Goal: Task Accomplishment & Management: Manage account settings

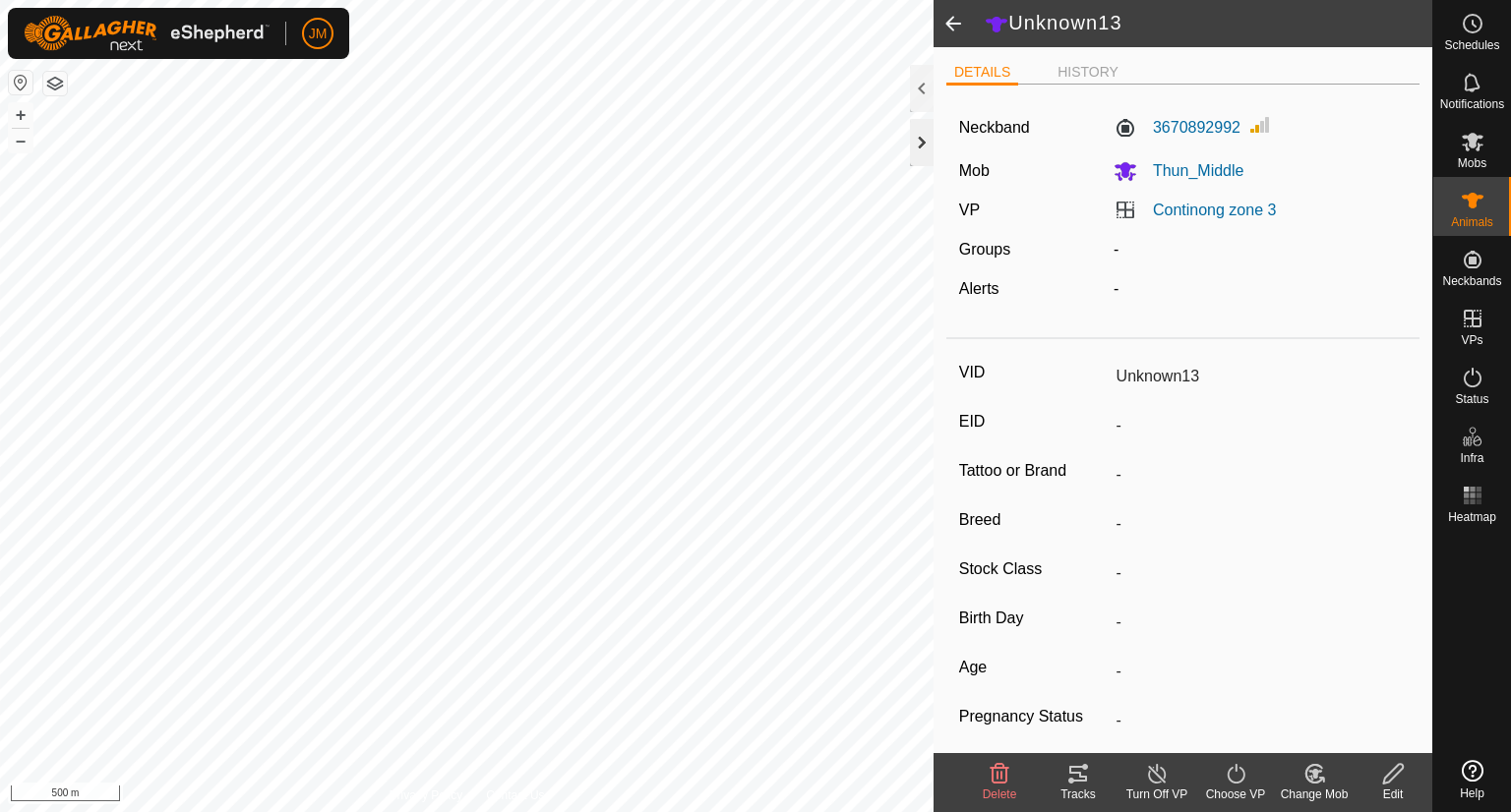
click at [920, 147] on div at bounding box center [921, 142] width 24 height 47
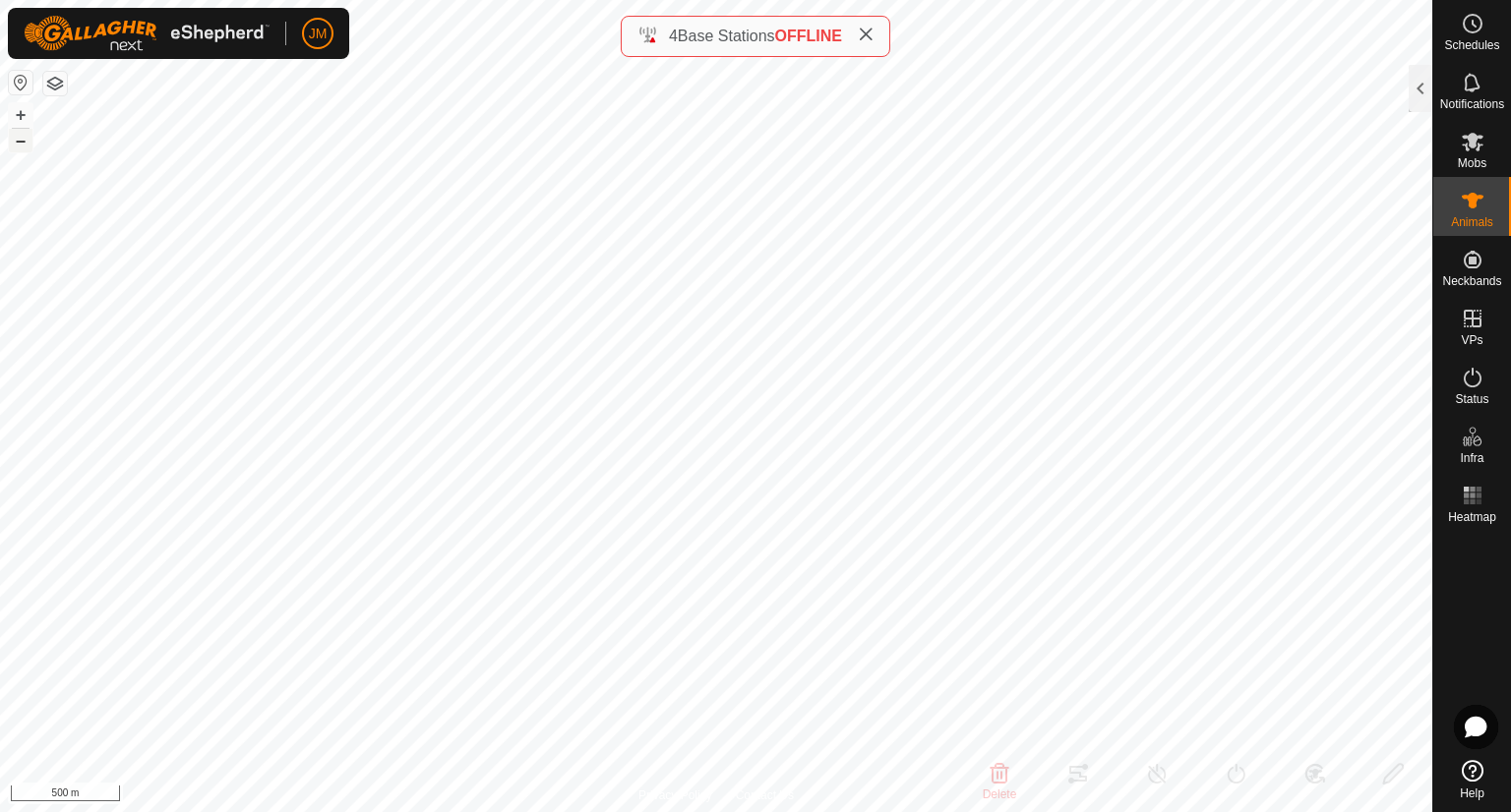
click at [20, 146] on button "–" at bounding box center [21, 141] width 24 height 24
click at [871, 37] on icon at bounding box center [865, 35] width 16 height 16
click at [20, 112] on button "+" at bounding box center [21, 115] width 24 height 24
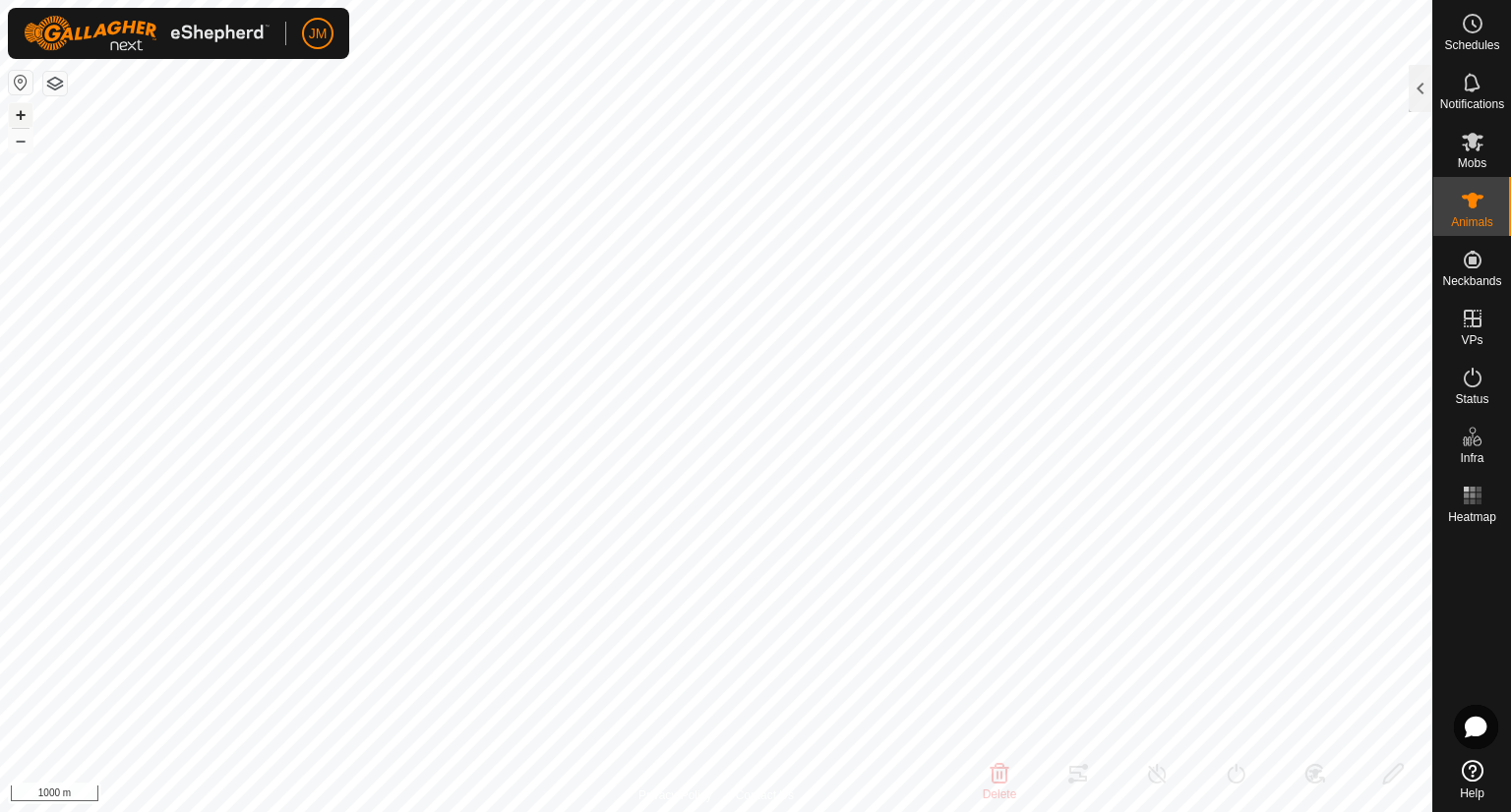
click at [27, 112] on button "+" at bounding box center [21, 115] width 24 height 24
type input "220149"
type input "-"
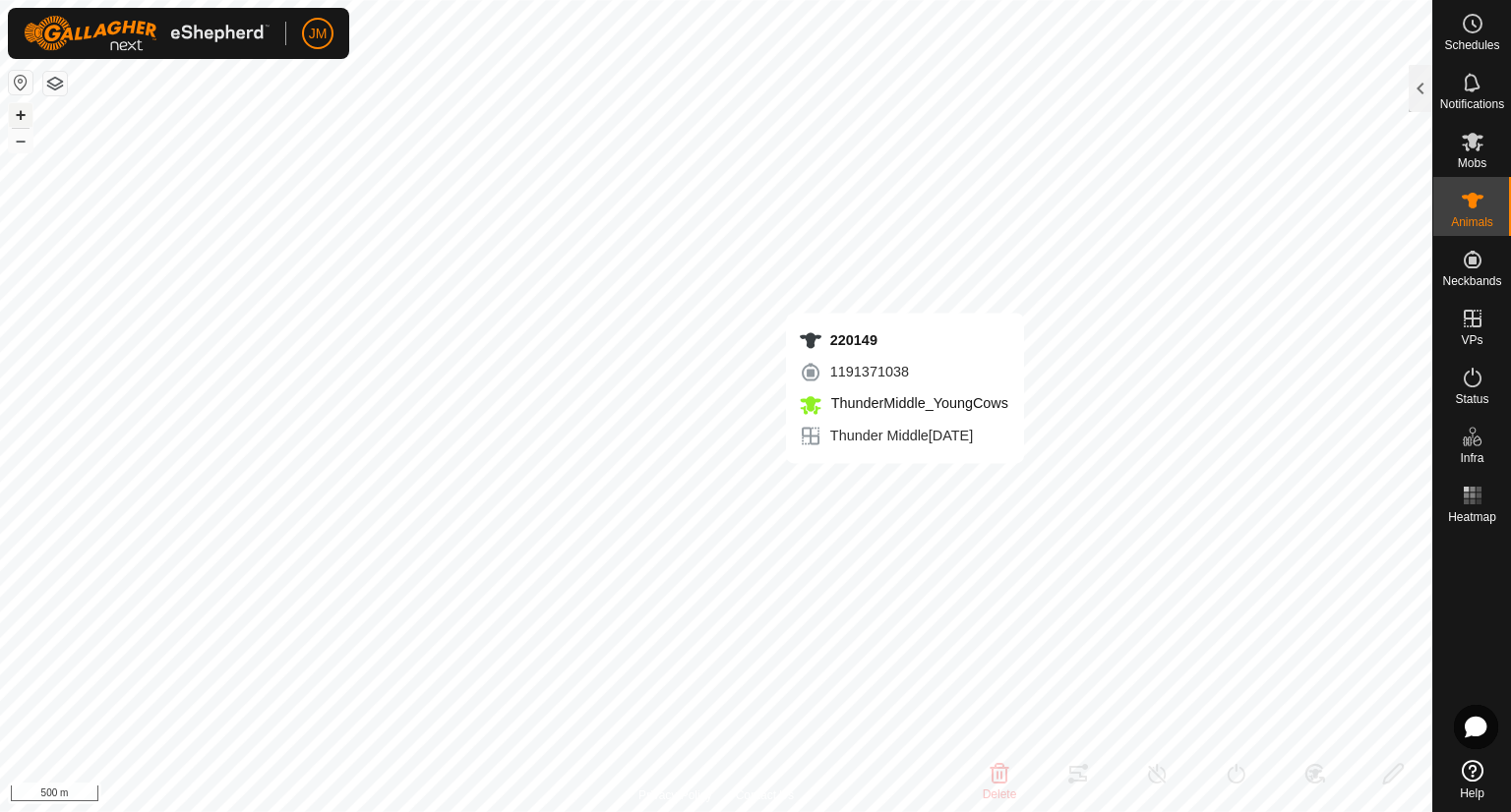
type input "-"
click at [17, 112] on button "+" at bounding box center [21, 115] width 24 height 24
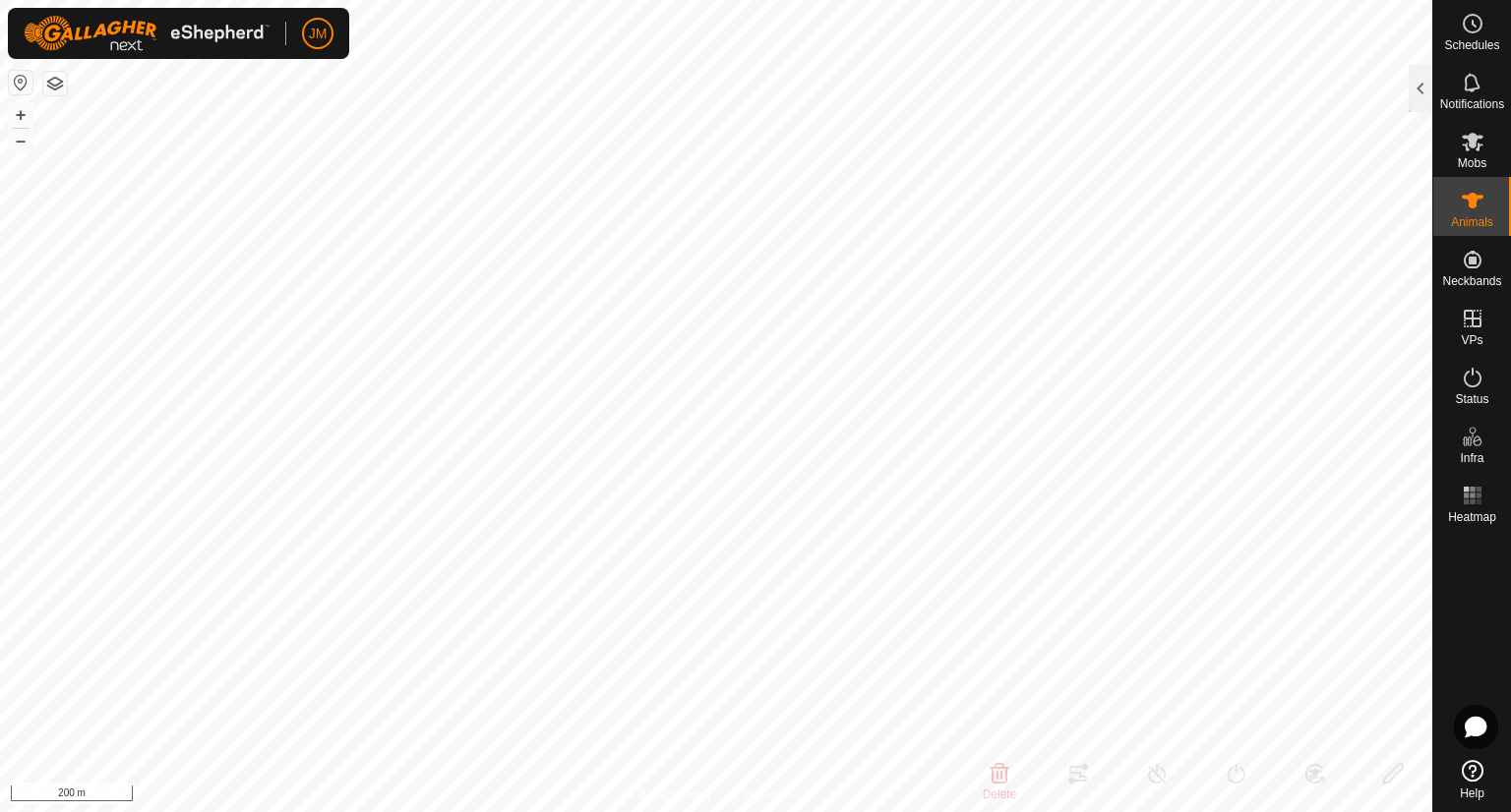
type input "21325"
type input "-"
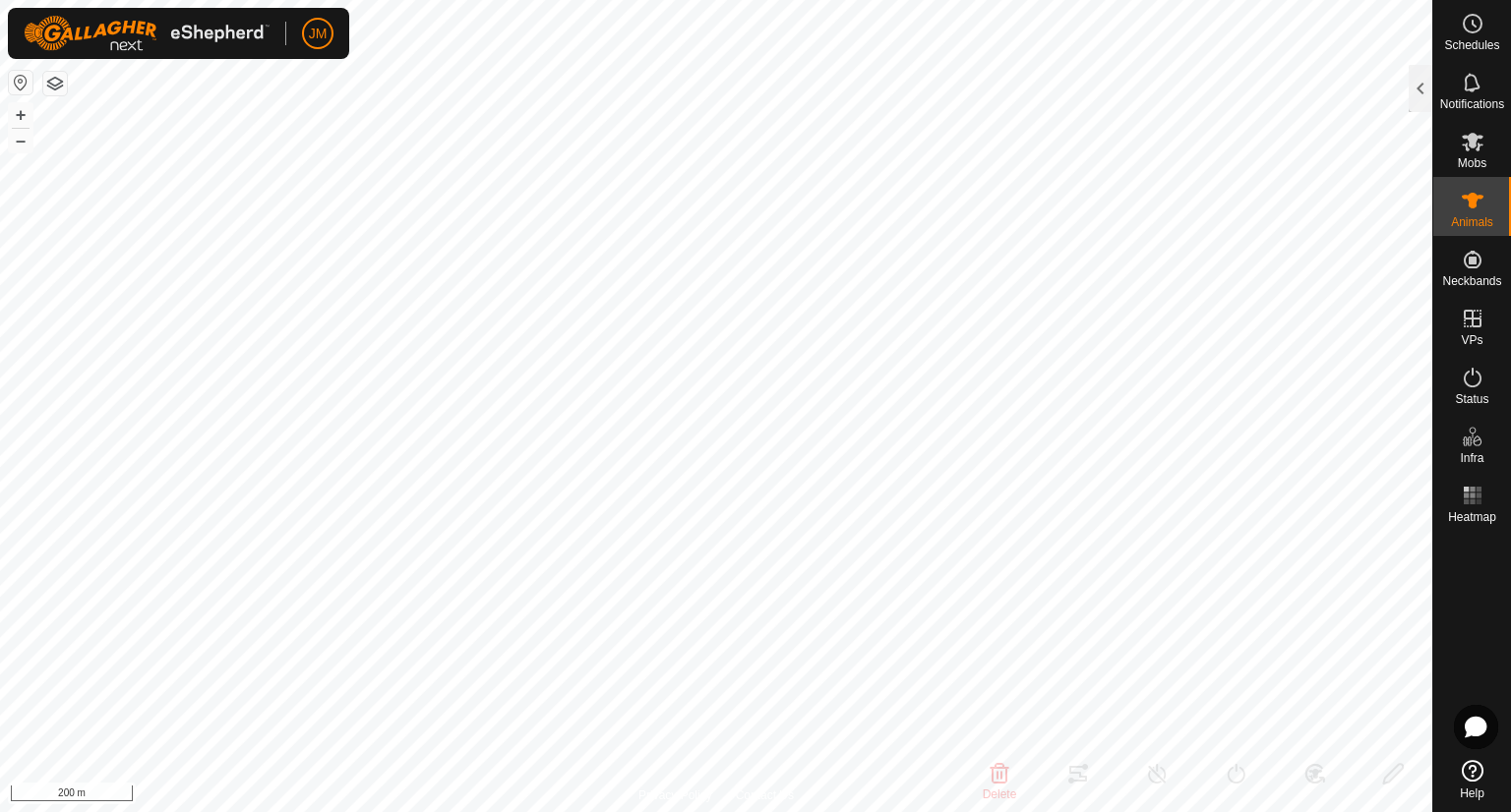
type input "-"
type input "21325"
type input "-"
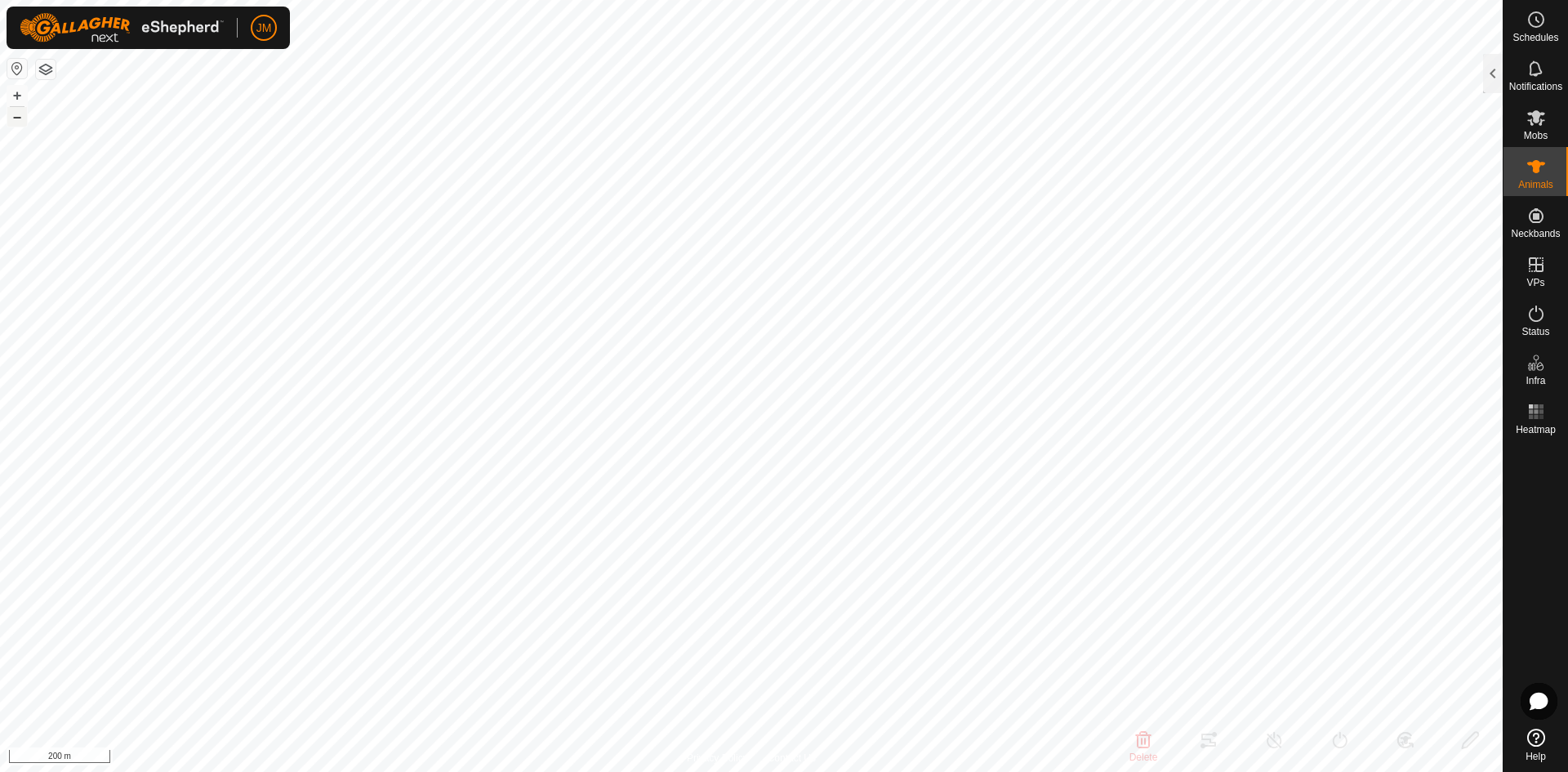
click at [18, 119] on button "–" at bounding box center [17, 117] width 20 height 20
type input "240102"
type input "-"
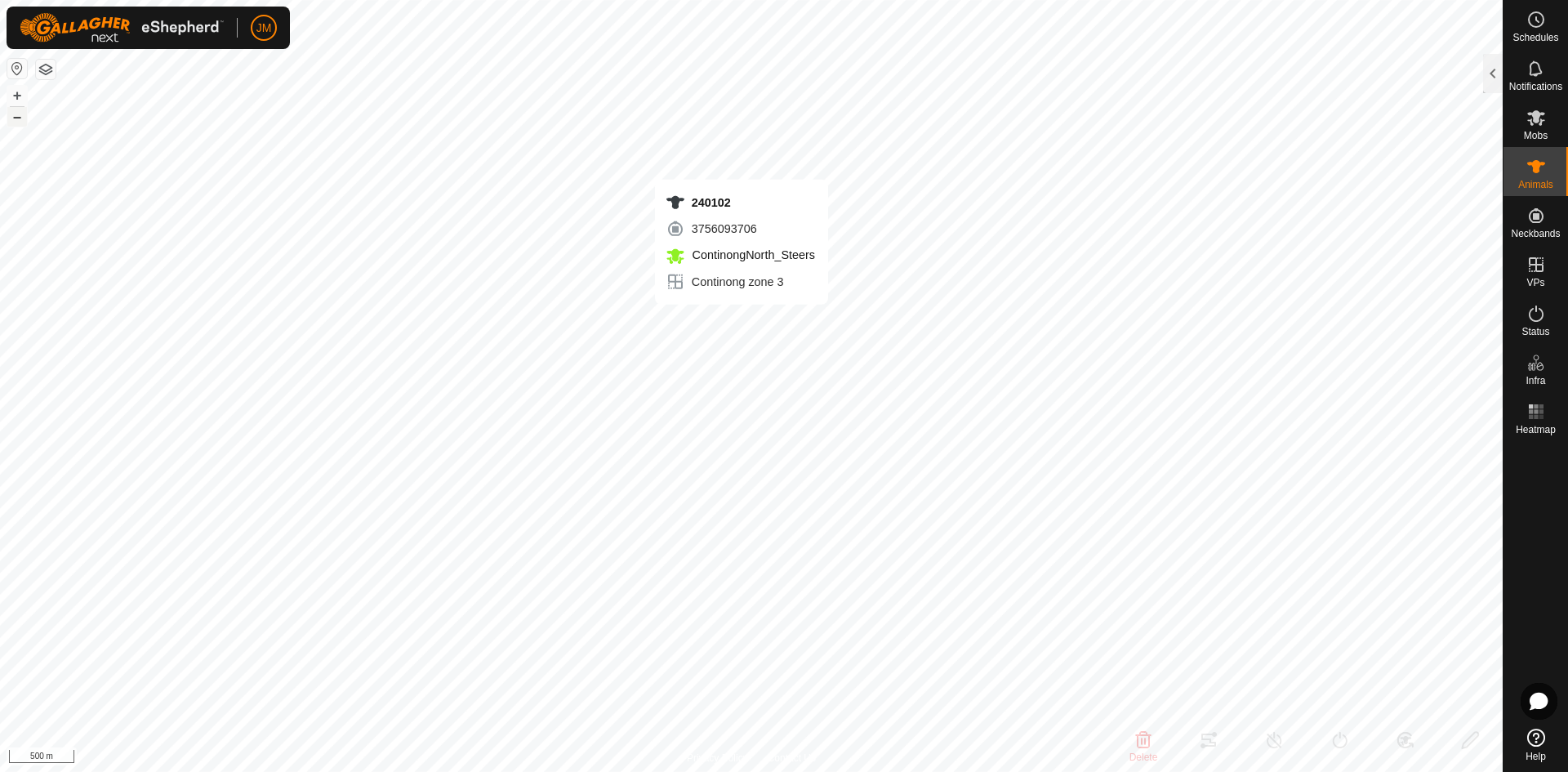
type input "-"
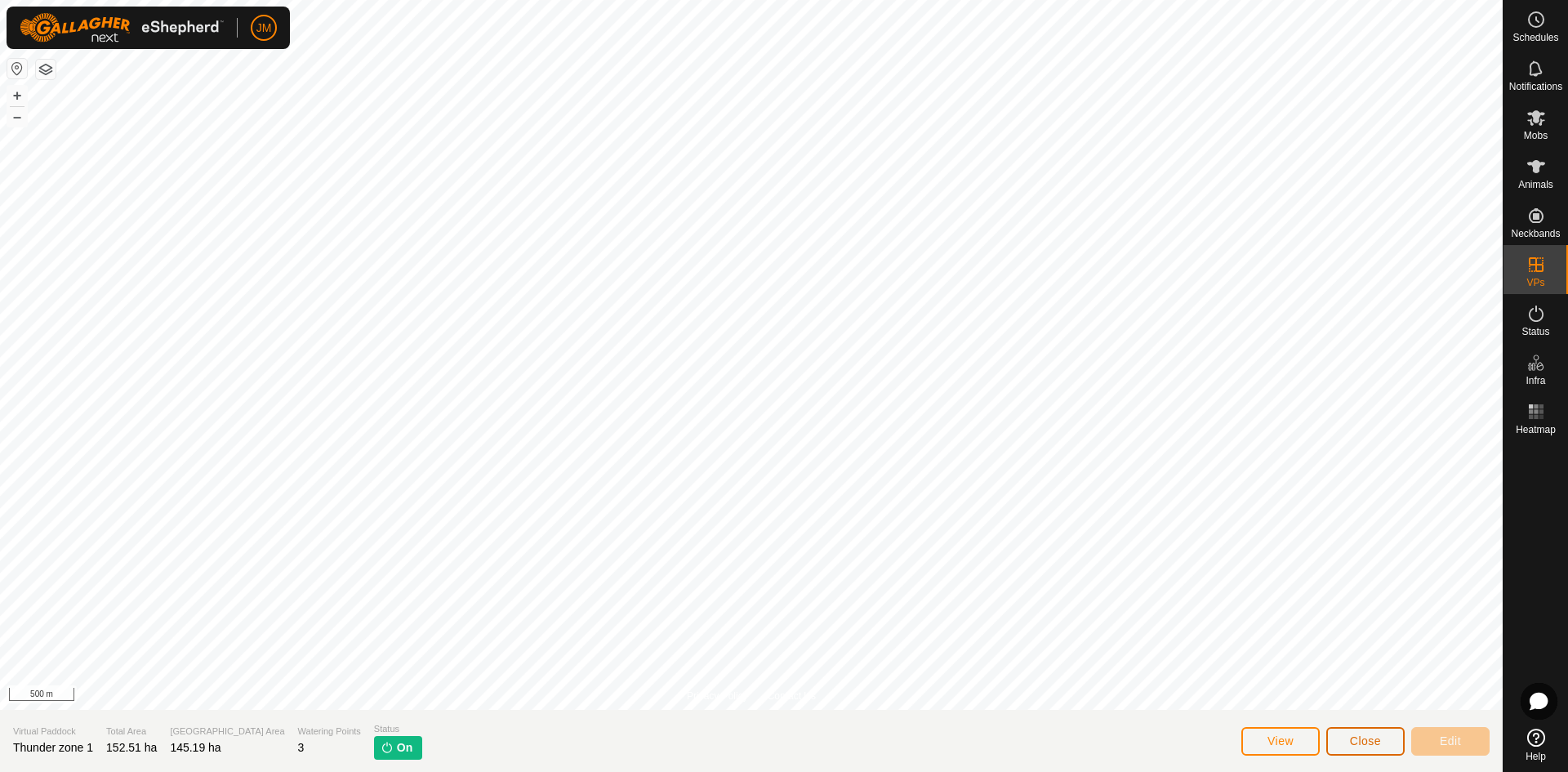
click at [1254, 674] on span "Close" at bounding box center [1365, 741] width 31 height 13
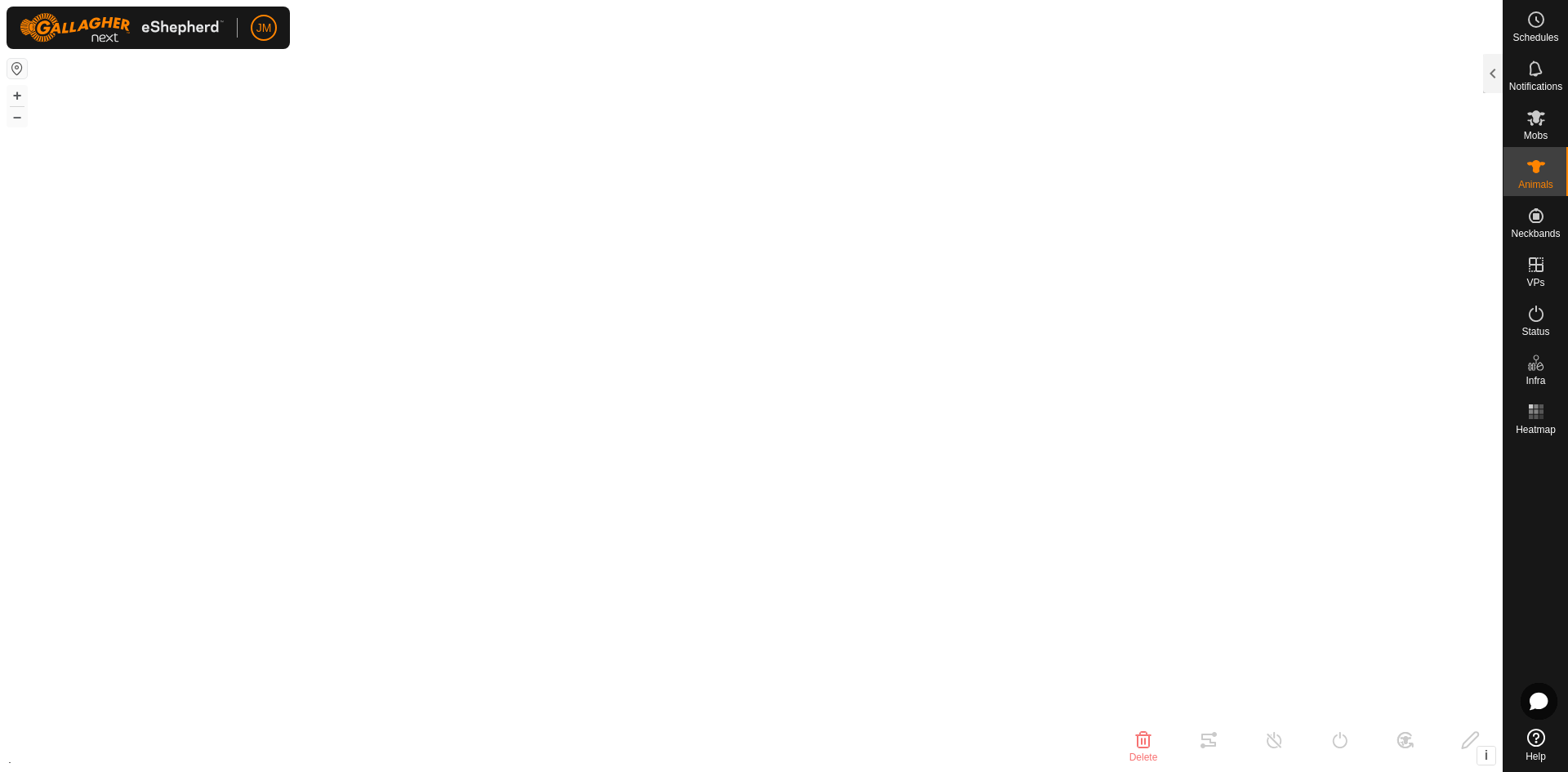
type input "240102"
type input "-"
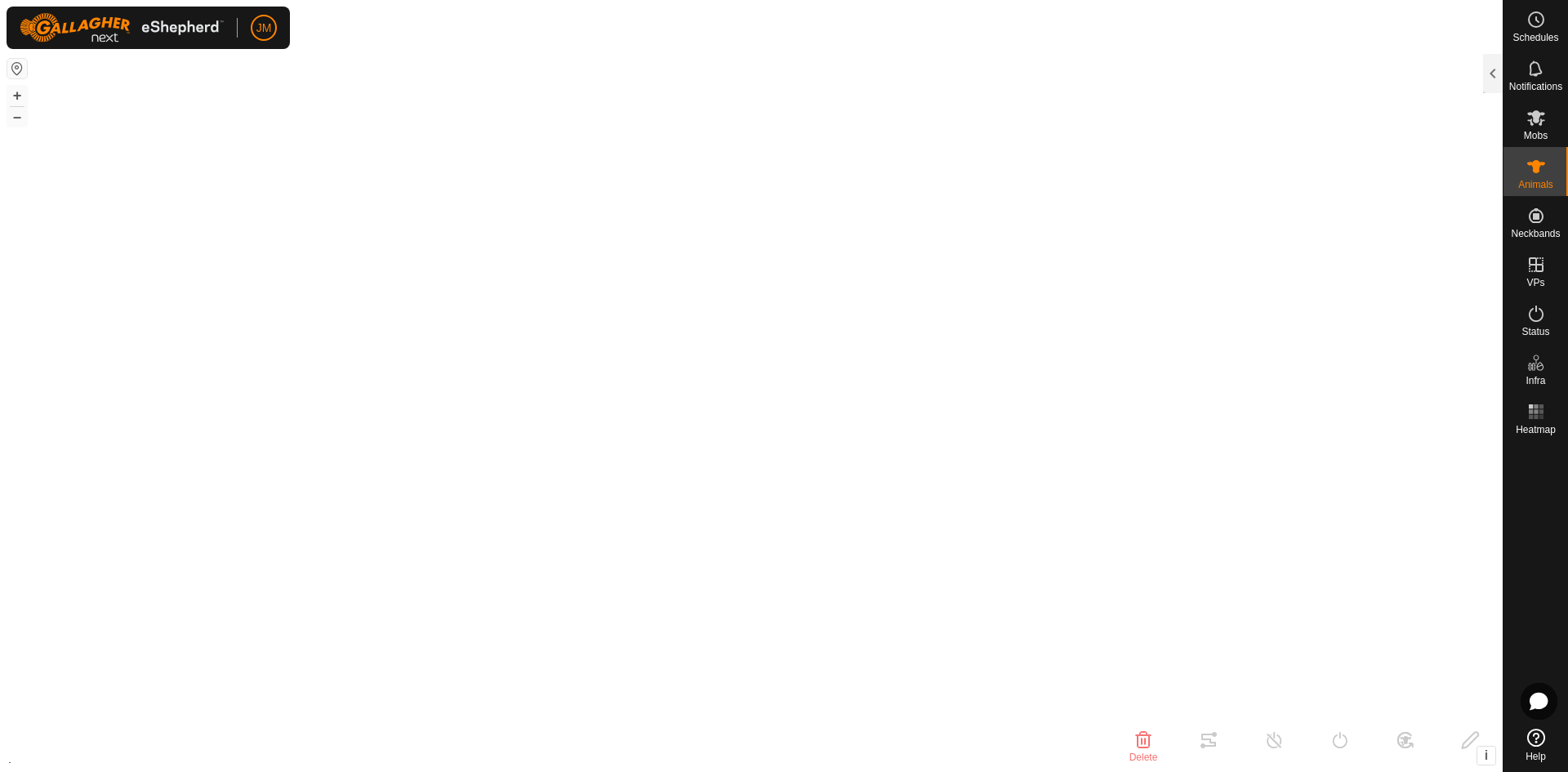
type input "-"
type input "220700"
type input "-"
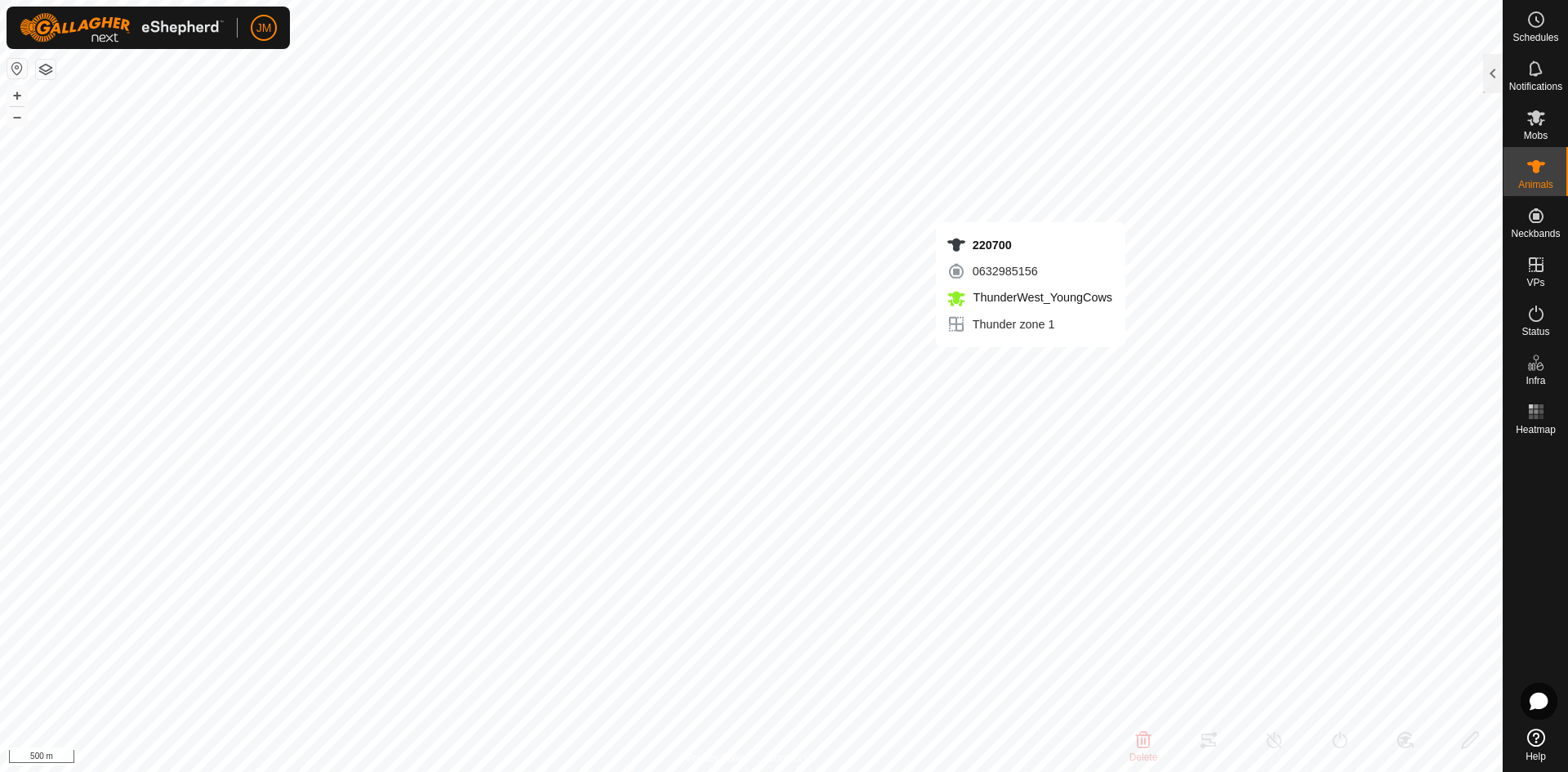
type input "-"
type input "220700"
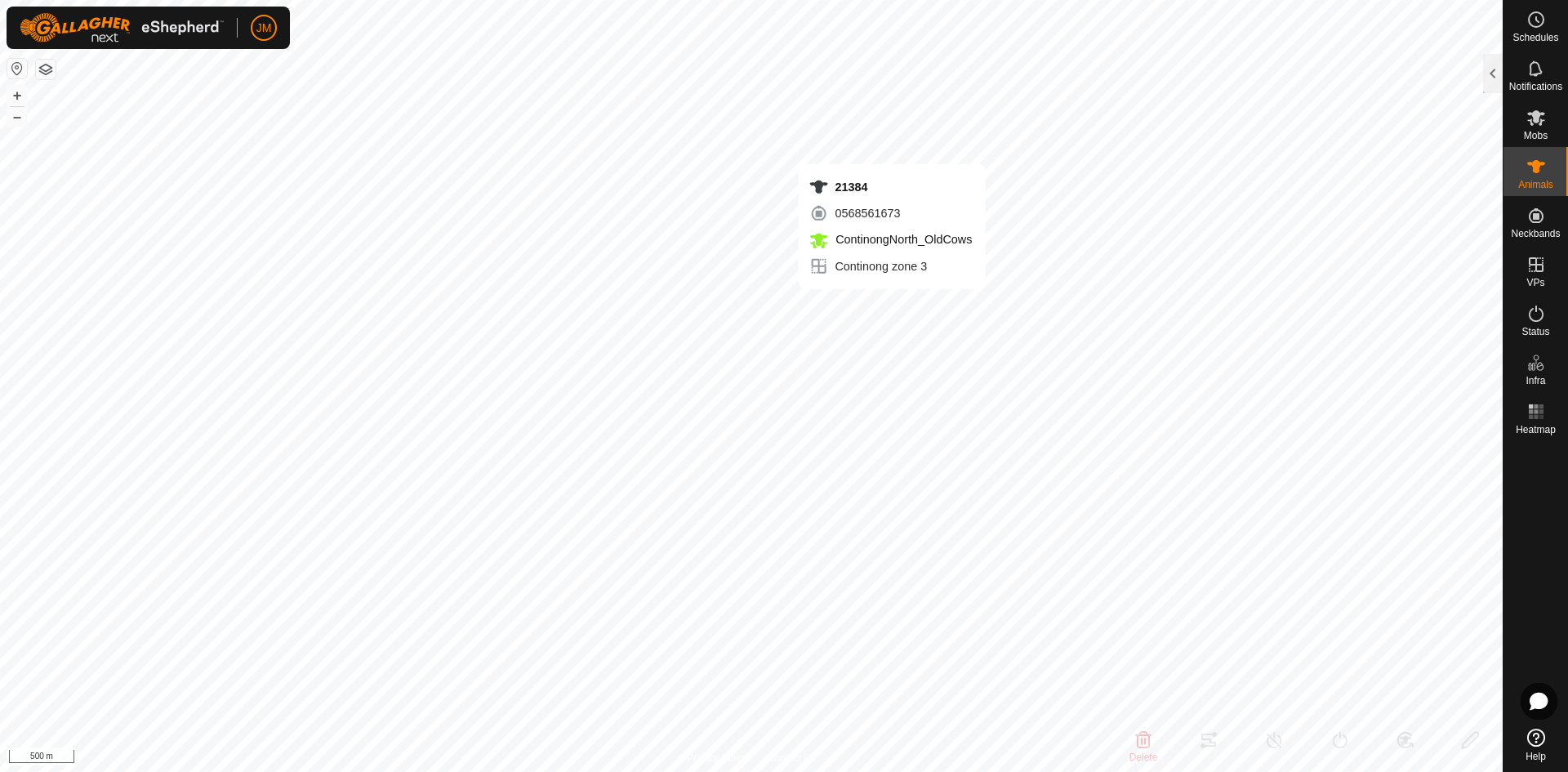
type input "21384"
type input "-"
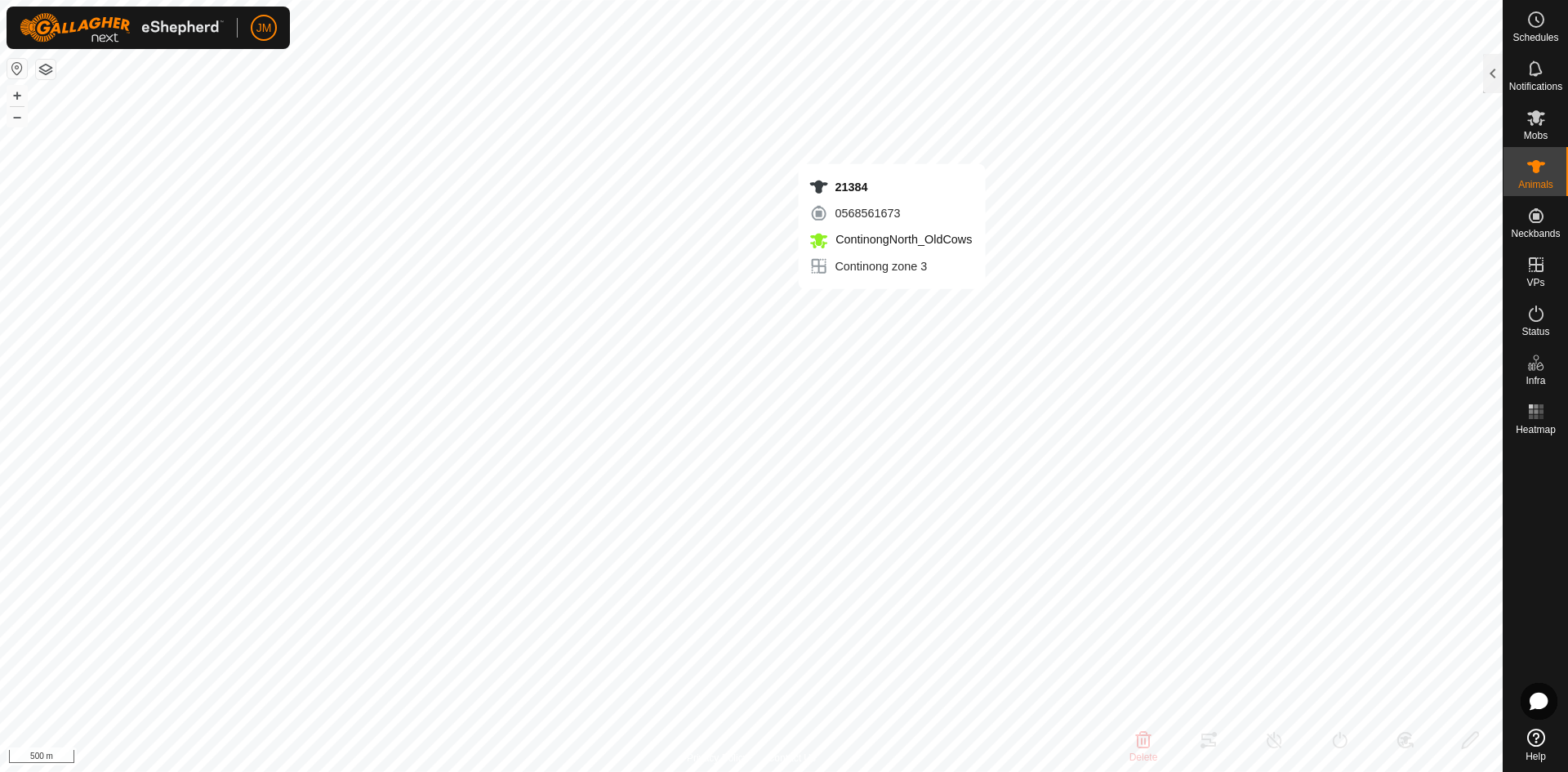
type input "-"
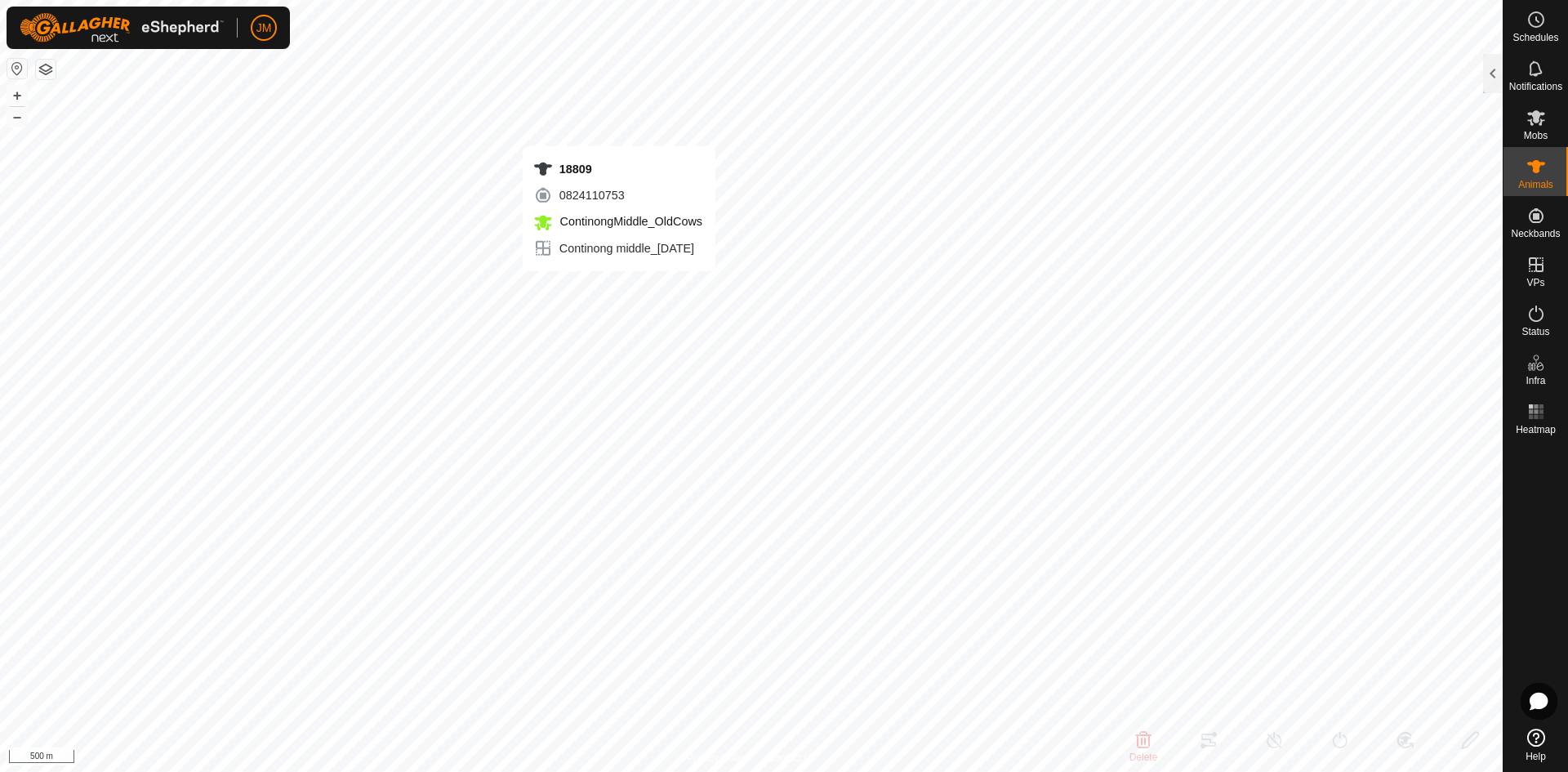
type input "18809"
type input "-"
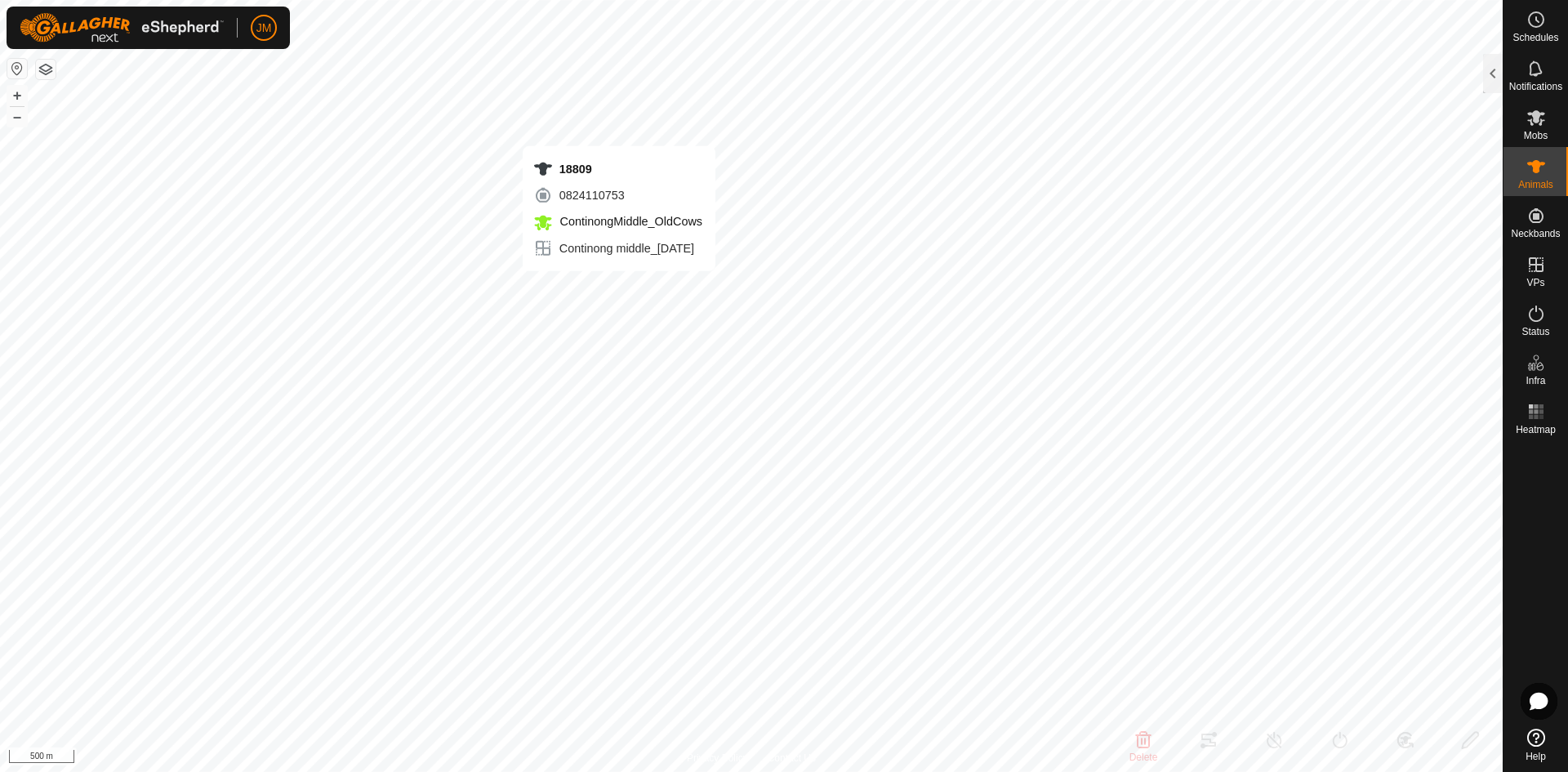
type input "0 kg"
type input "-"
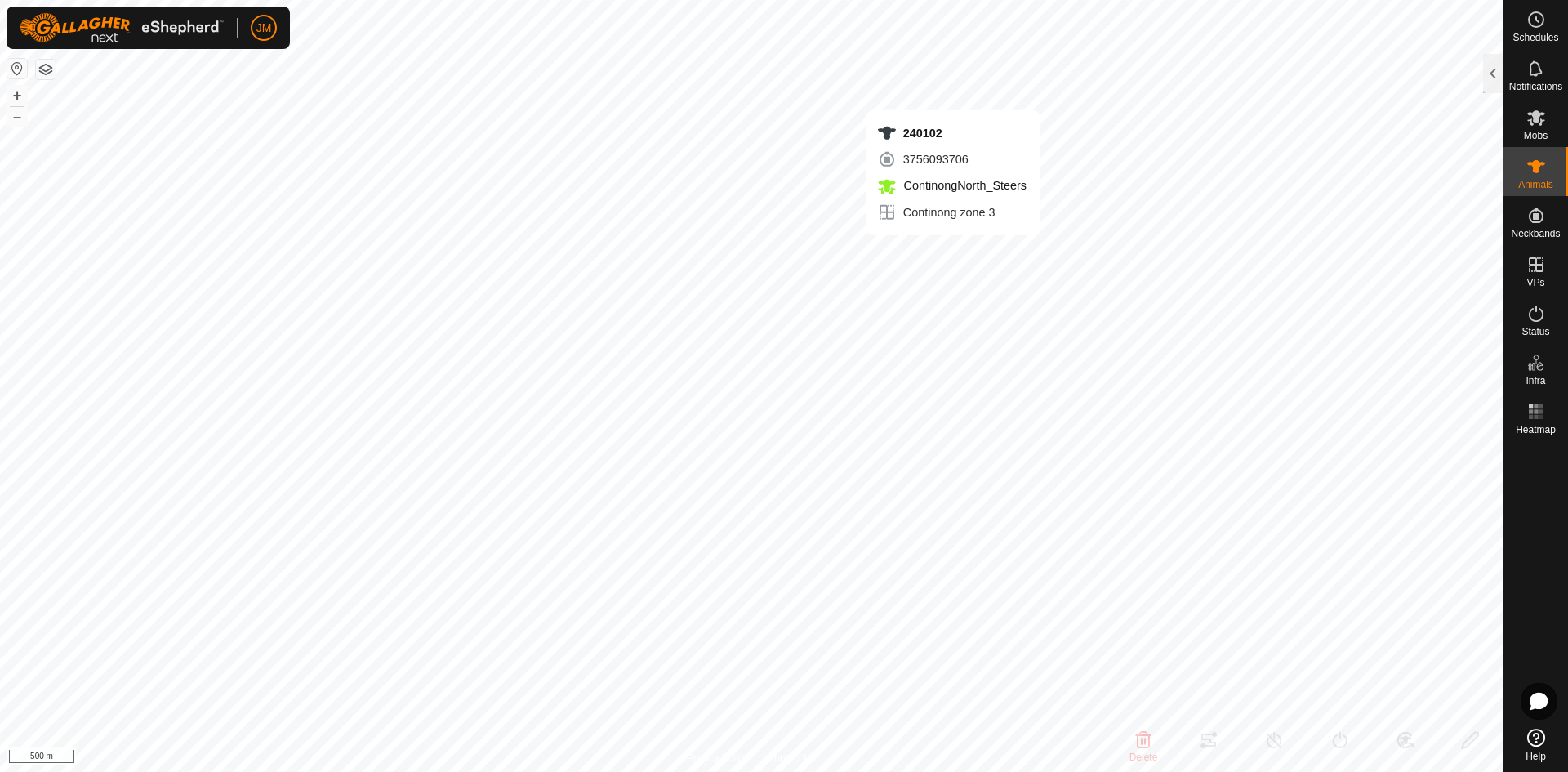
type input "240102"
type input "-"
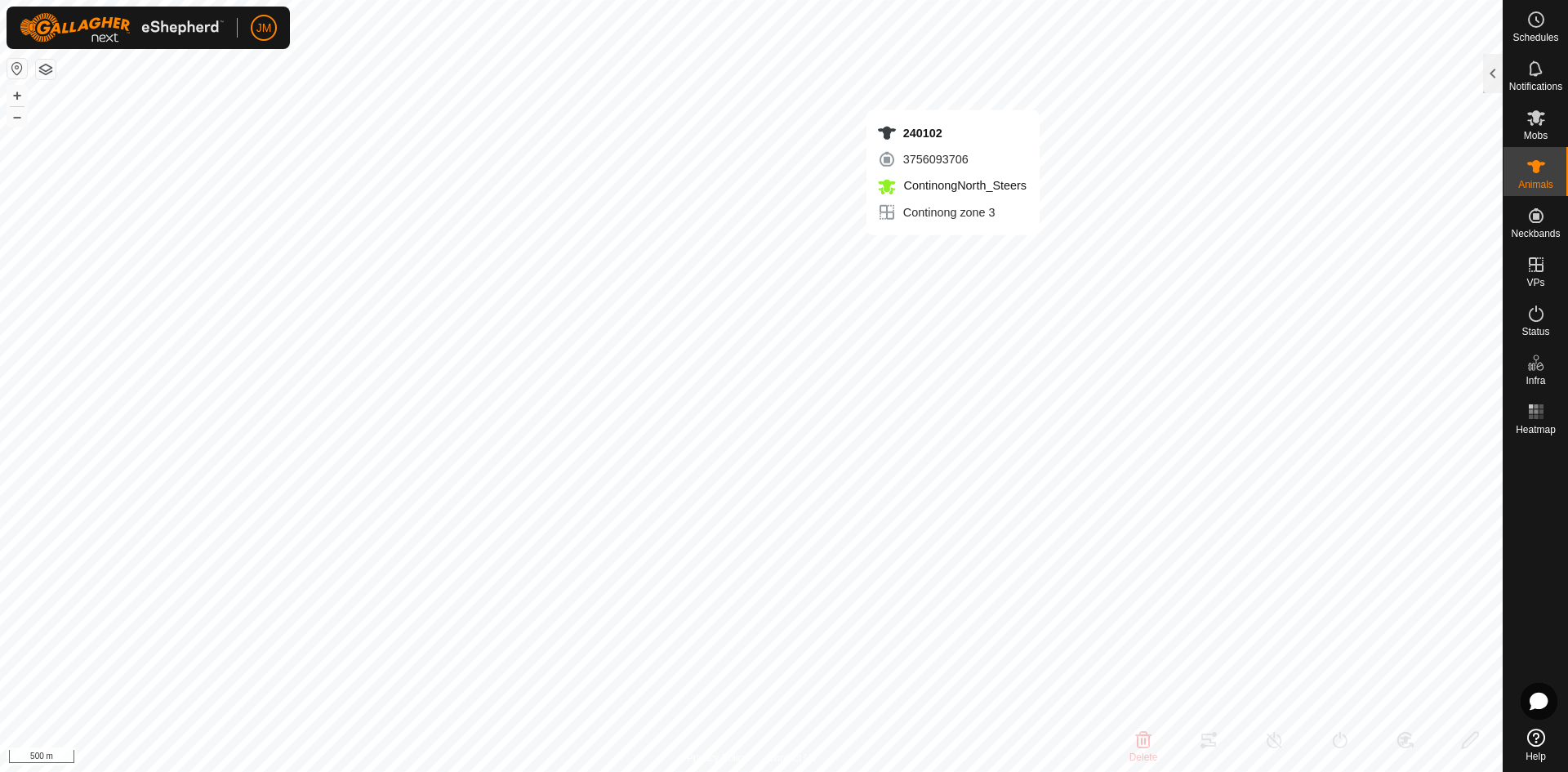
type input "-"
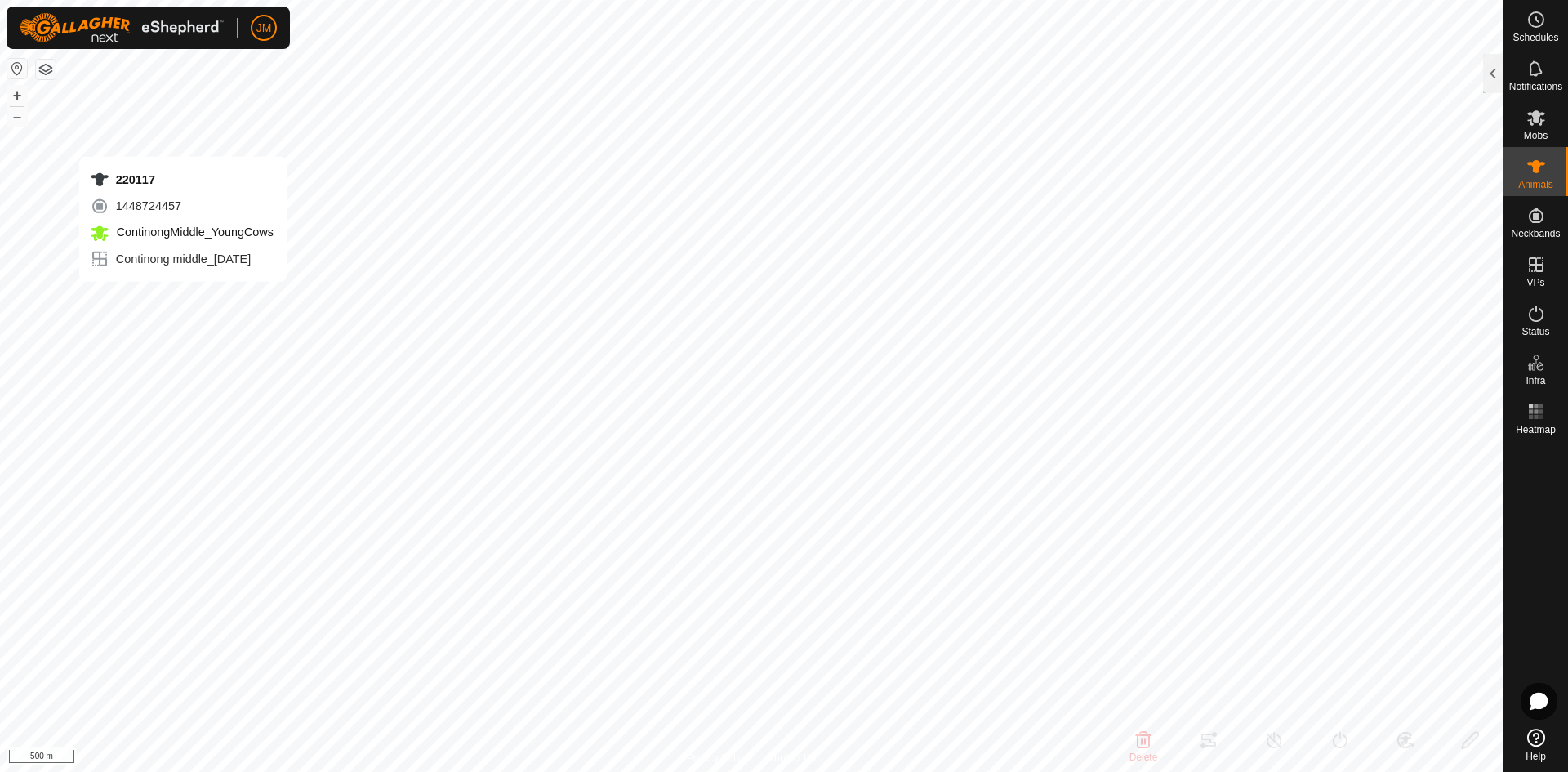
type input "220117"
type input "-"
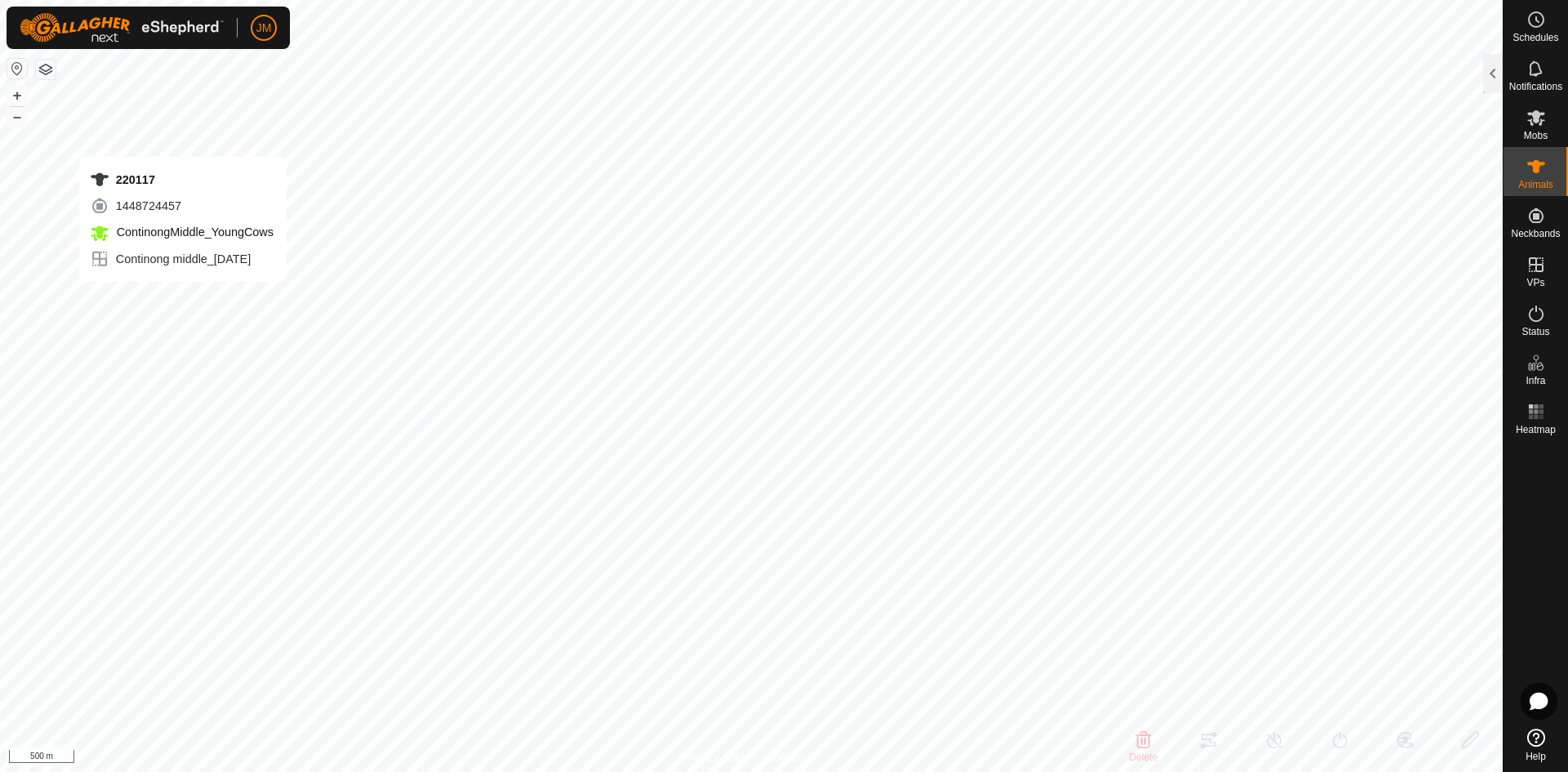
type input "-"
checkbox input "true"
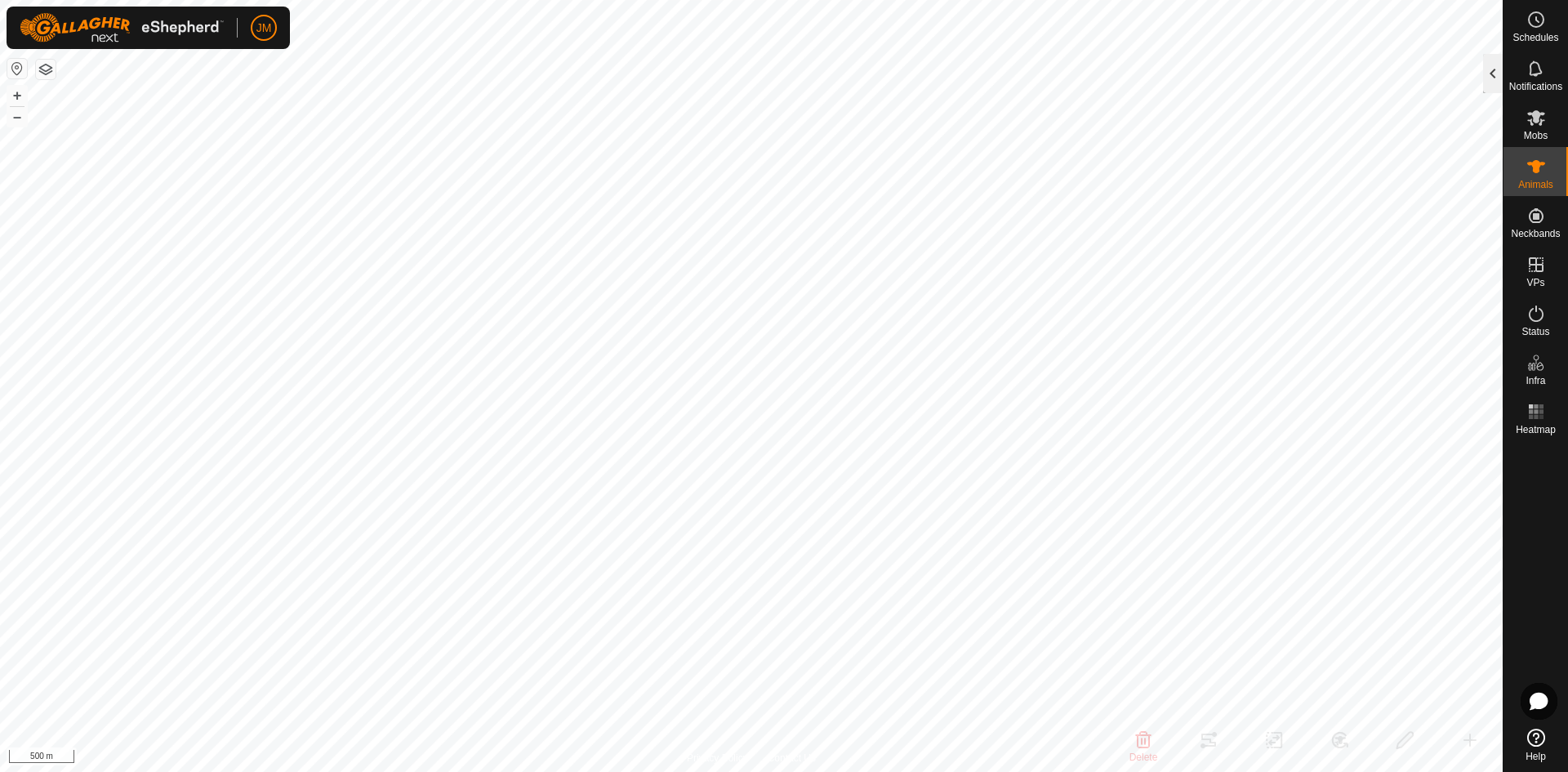
click at [1254, 84] on div at bounding box center [1493, 73] width 20 height 39
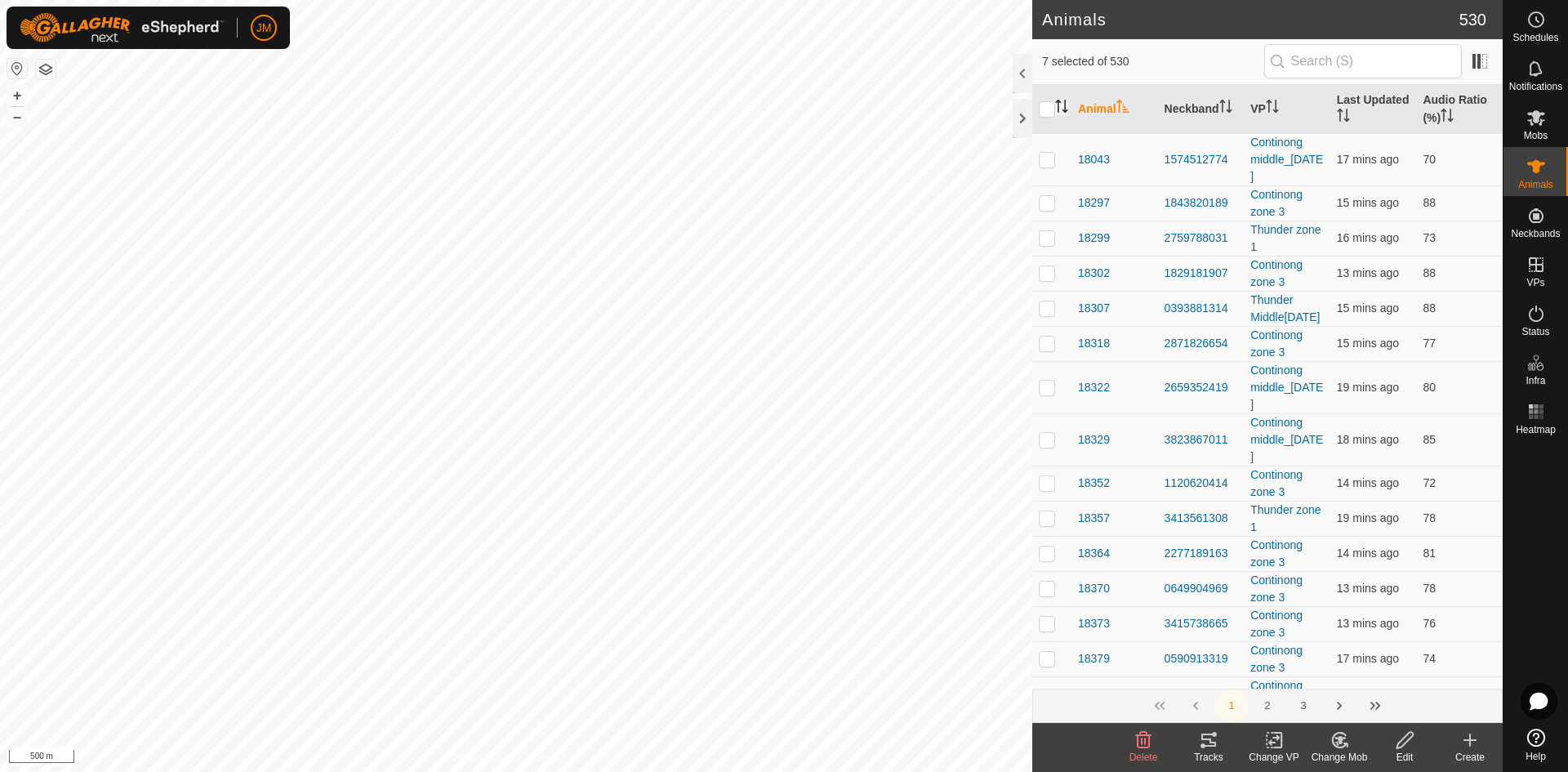
click at [1062, 109] on icon "Activate to sort" at bounding box center [1062, 106] width 13 height 13
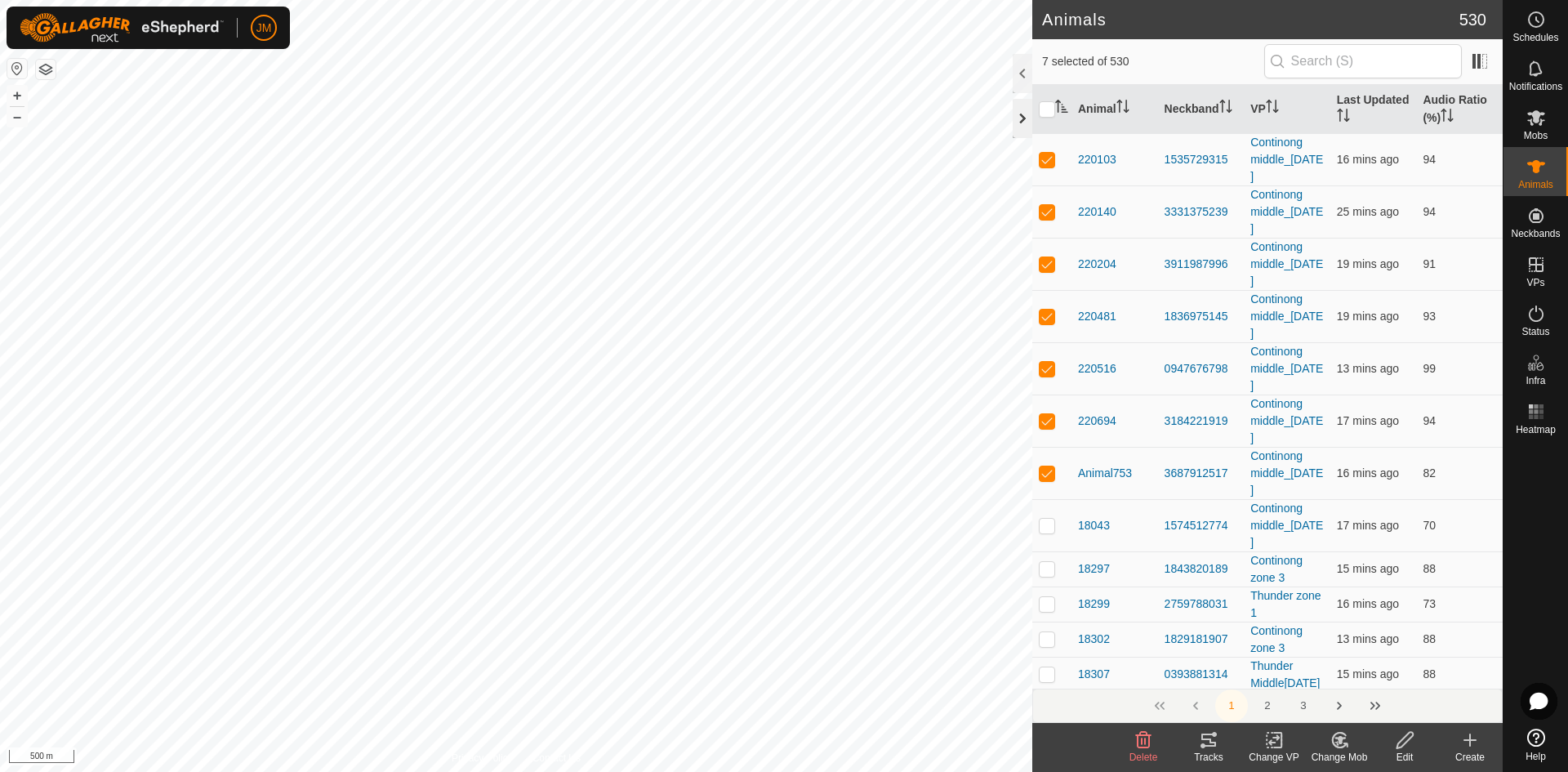
click at [1015, 116] on div at bounding box center [1023, 118] width 20 height 39
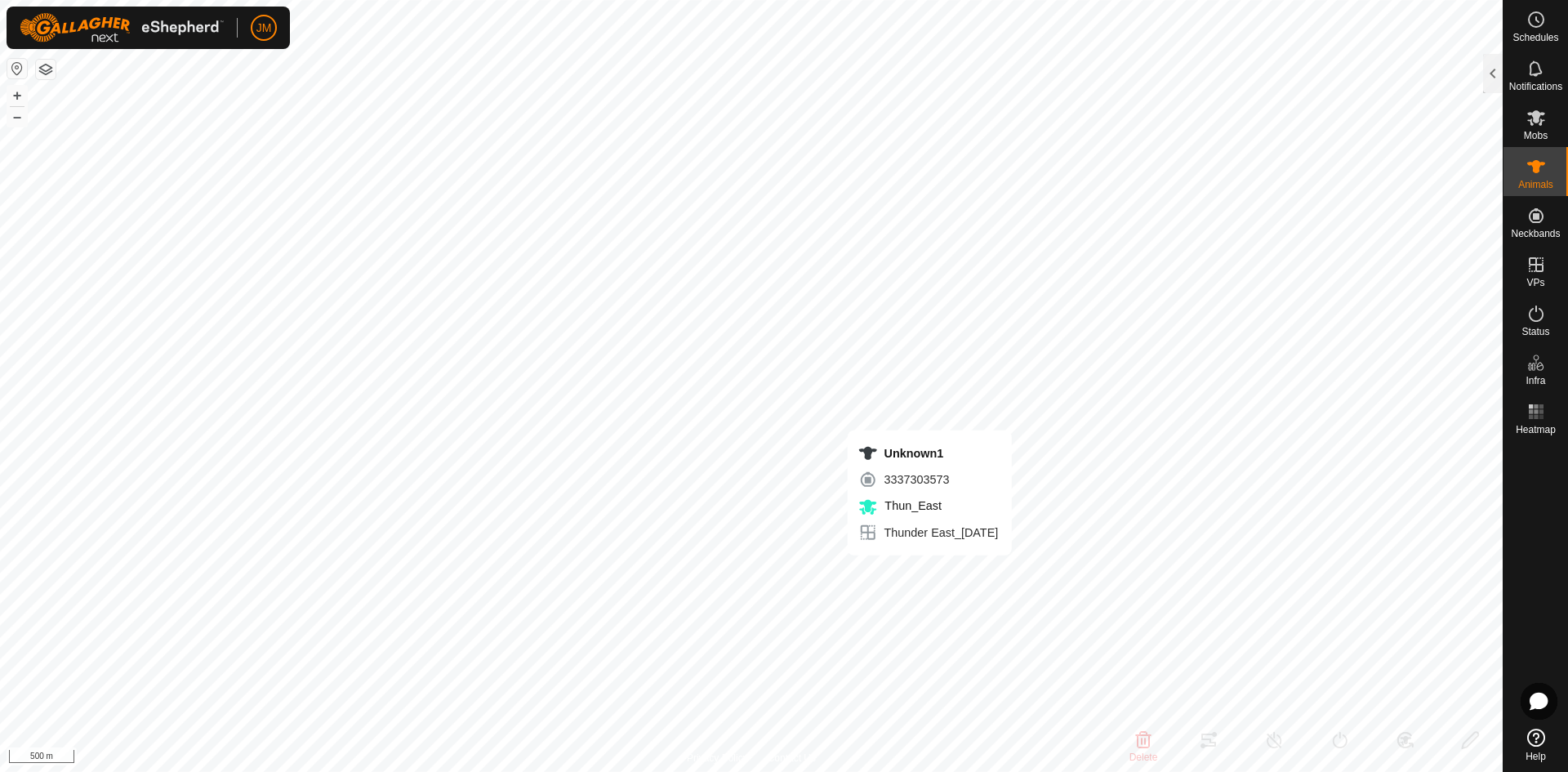
type input "Unknown1"
type input "-"
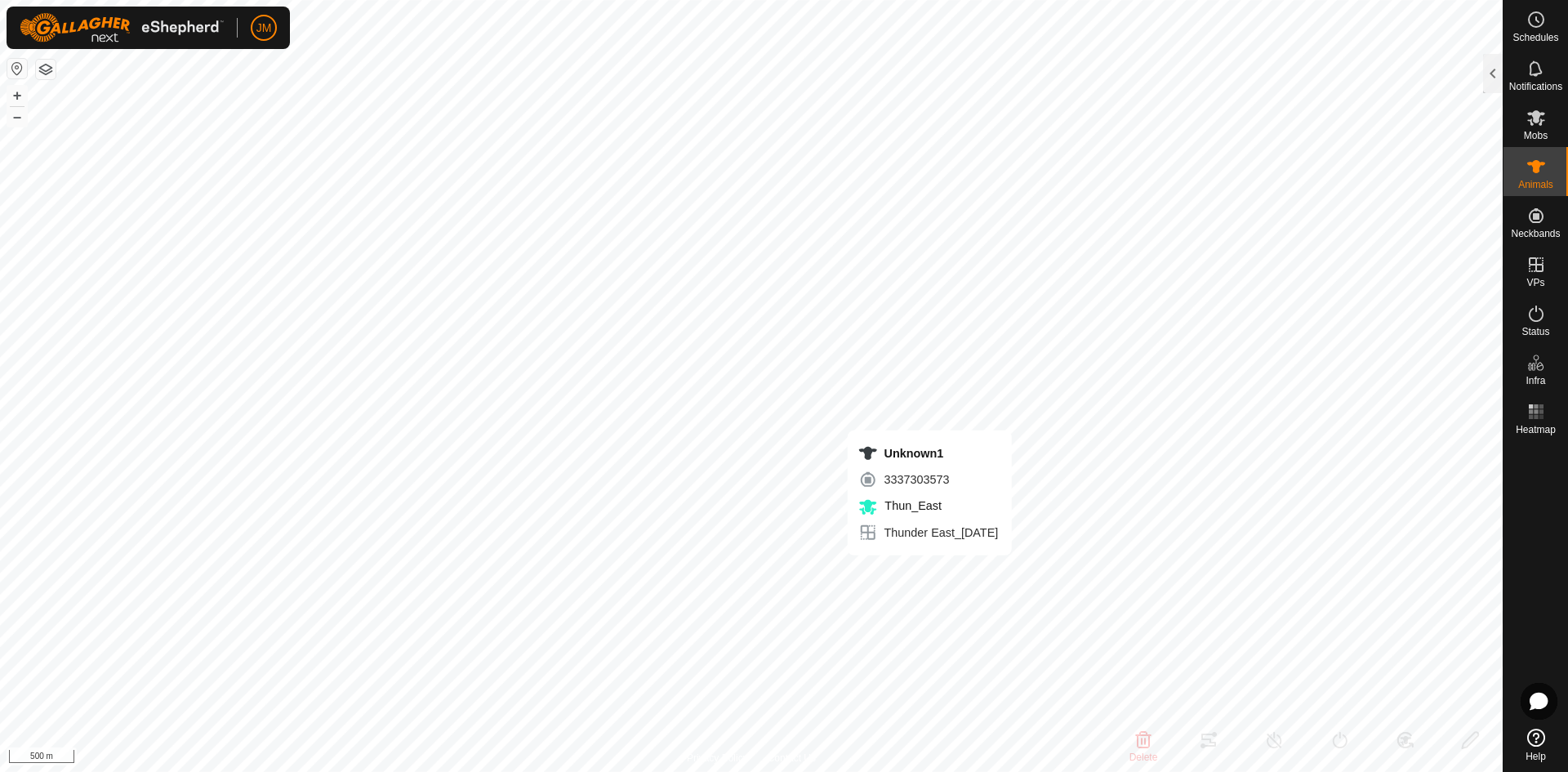
type input "0 kg"
type input "-"
click at [20, 97] on button "+" at bounding box center [17, 95] width 20 height 20
click at [1254, 75] on div at bounding box center [1493, 73] width 20 height 39
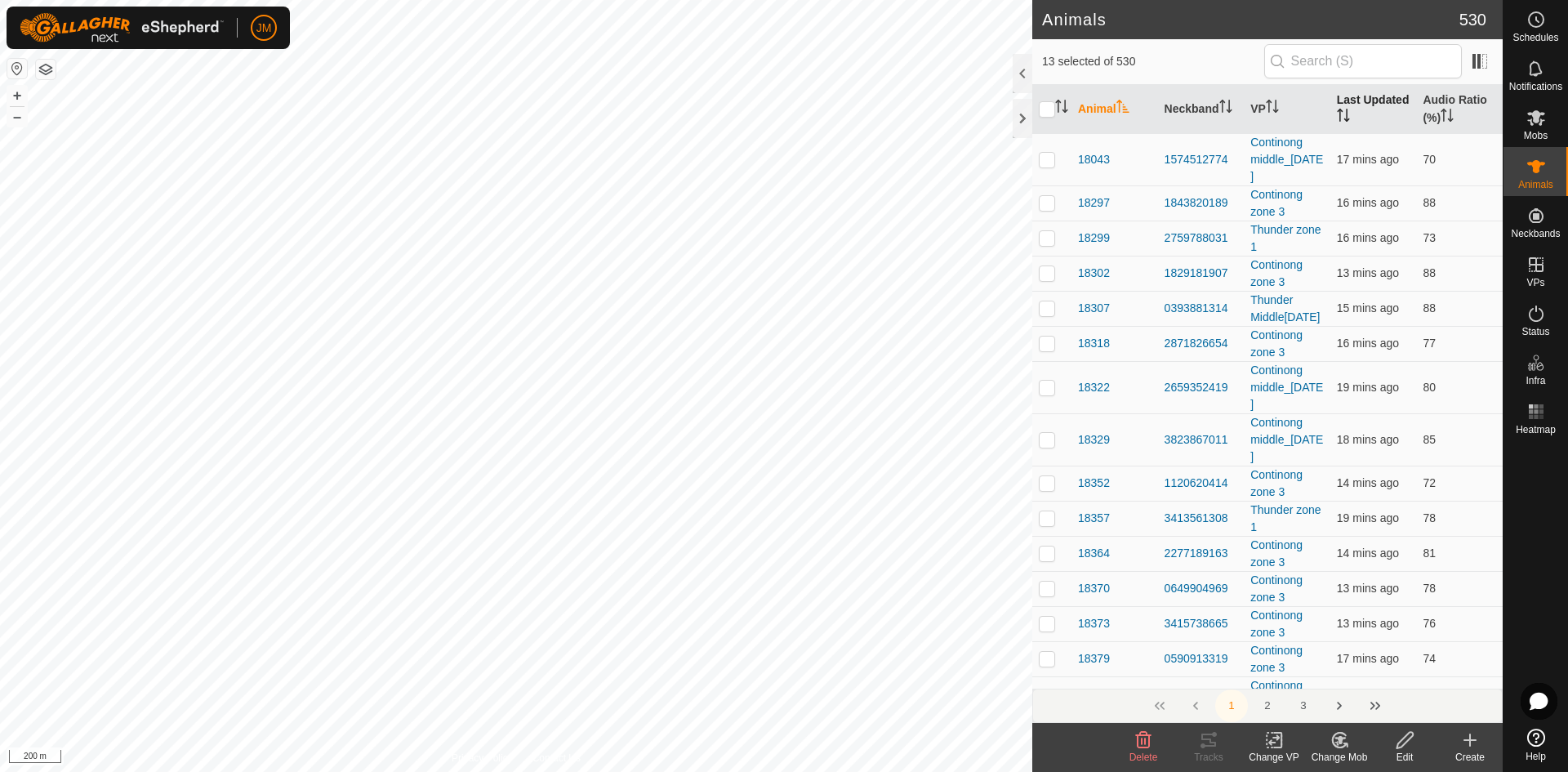
click at [1254, 106] on th "Last Updated" at bounding box center [1373, 109] width 86 height 49
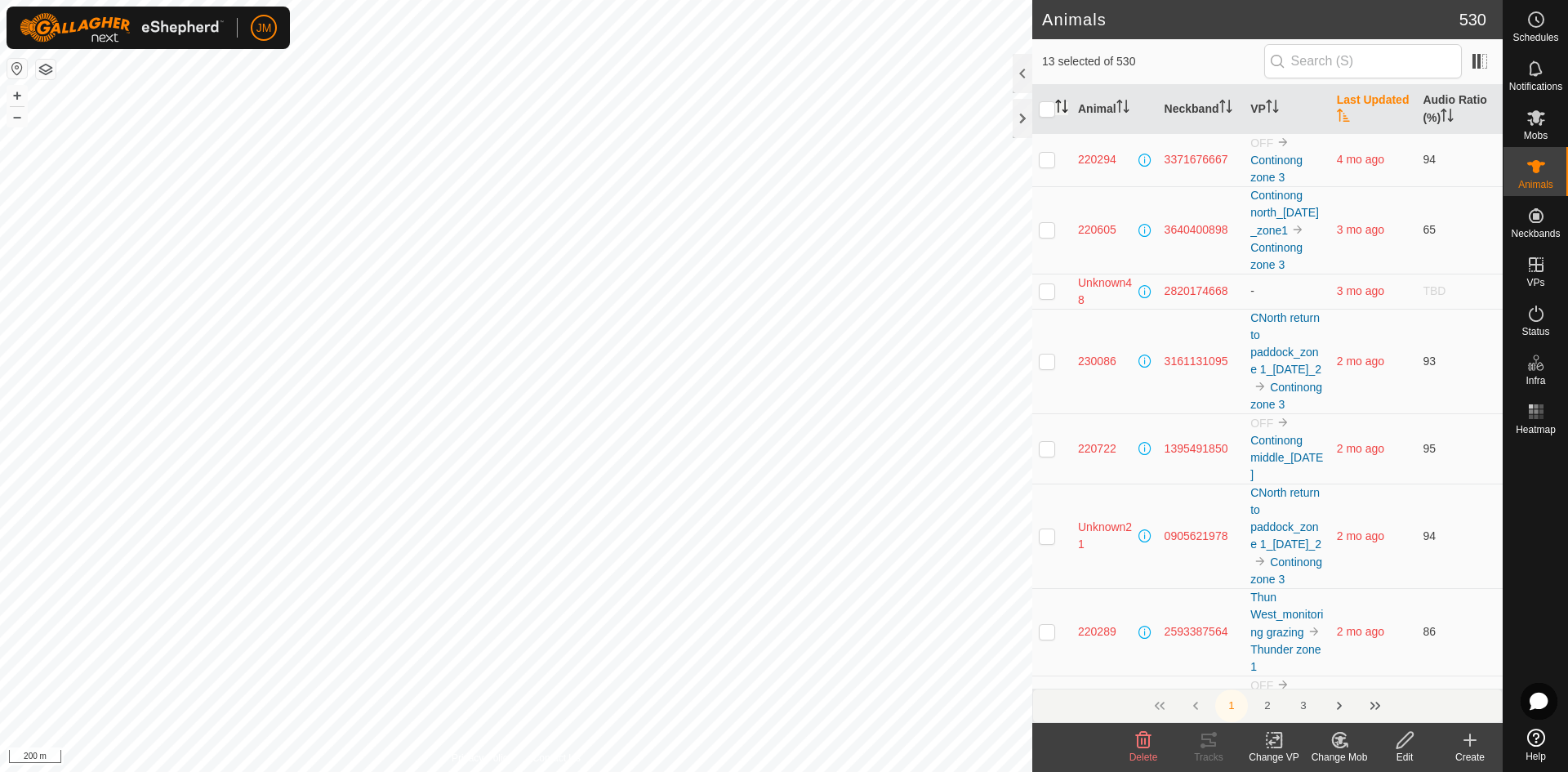
click at [1062, 100] on icon "Activate to sort" at bounding box center [1062, 106] width 13 height 13
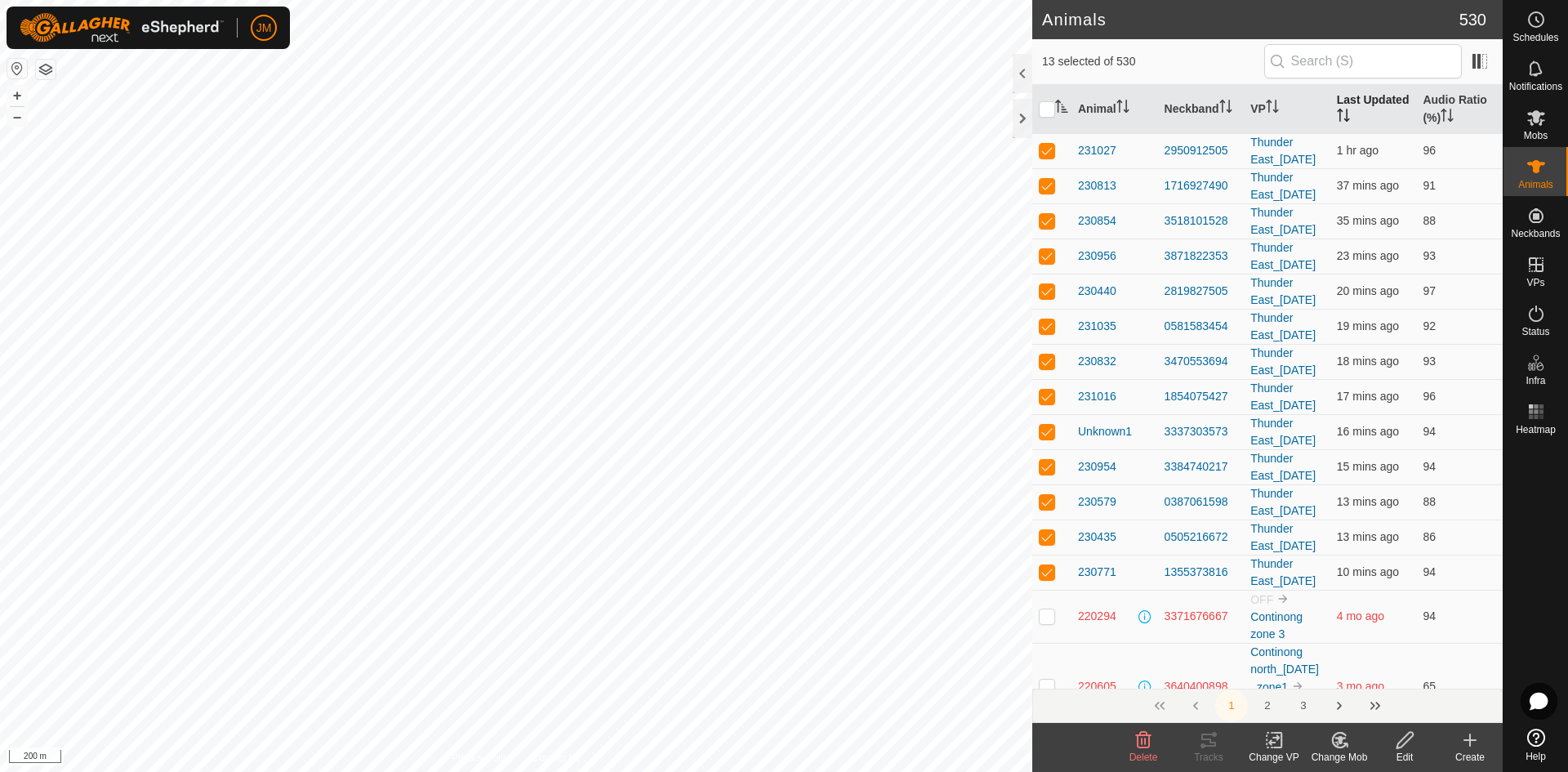
click at [1254, 115] on th "Last Updated" at bounding box center [1373, 109] width 86 height 49
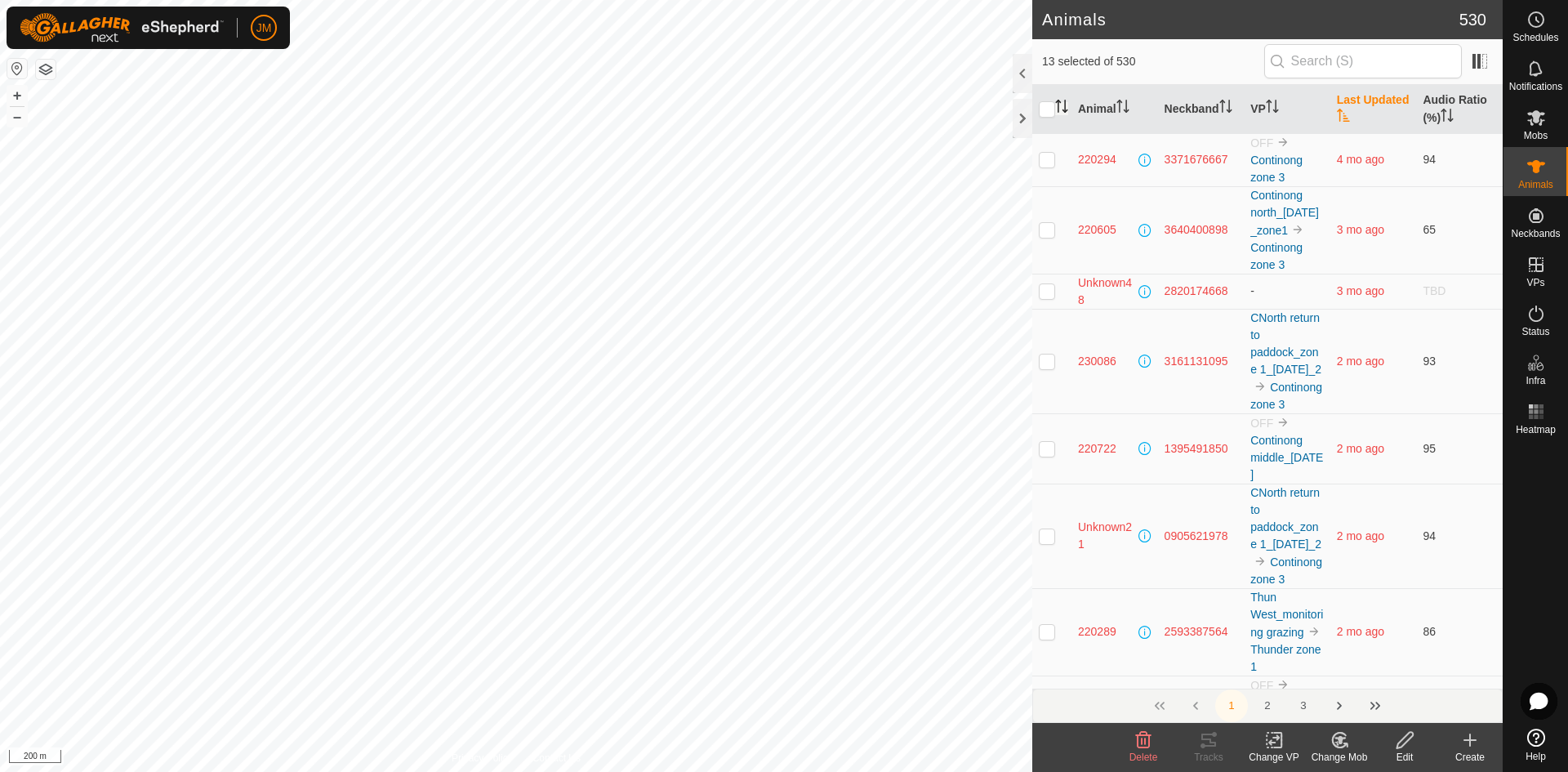
click at [1254, 115] on th "Last Updated" at bounding box center [1373, 109] width 86 height 49
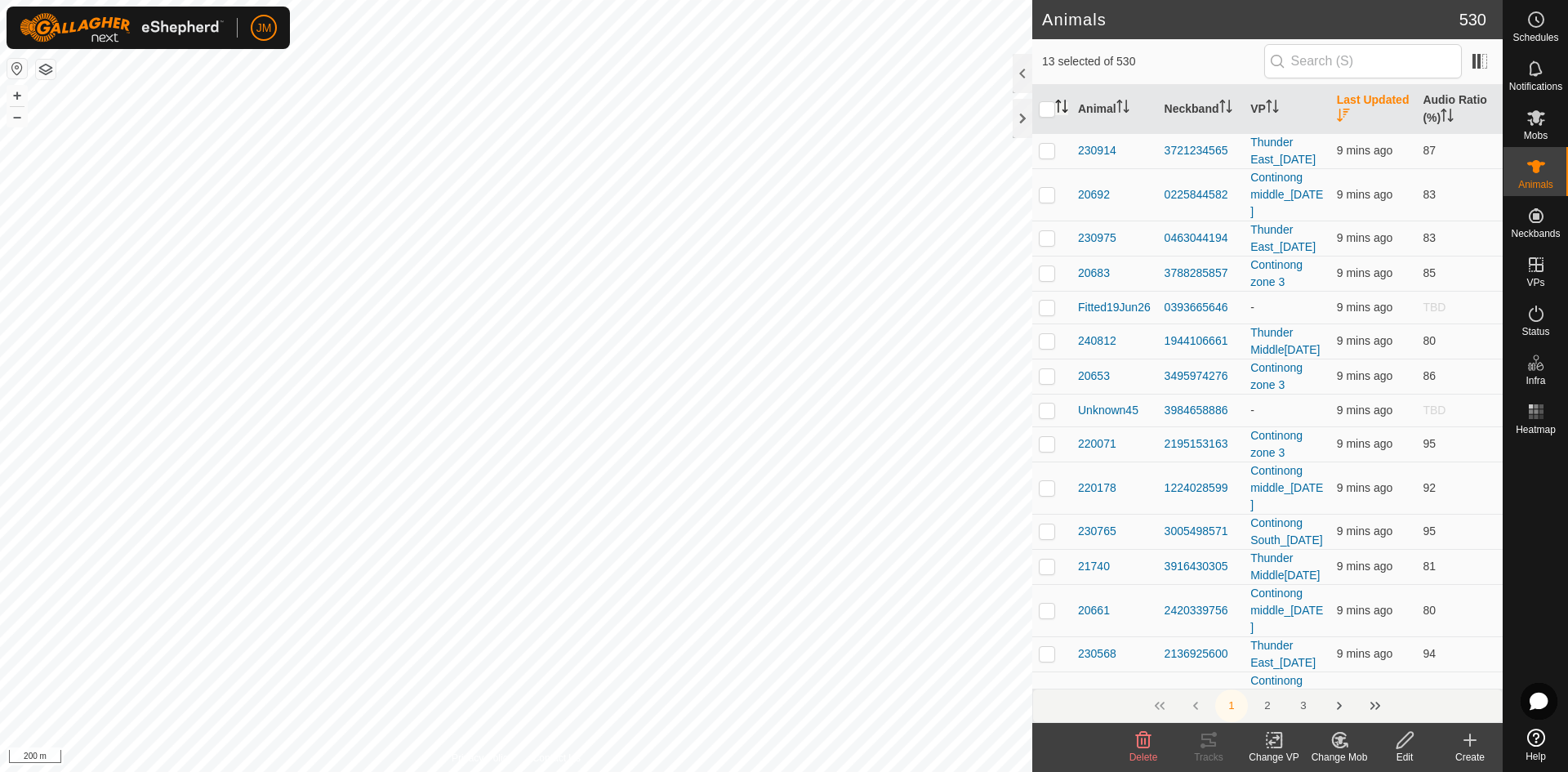
click at [1254, 115] on th "Last Updated" at bounding box center [1373, 109] width 86 height 49
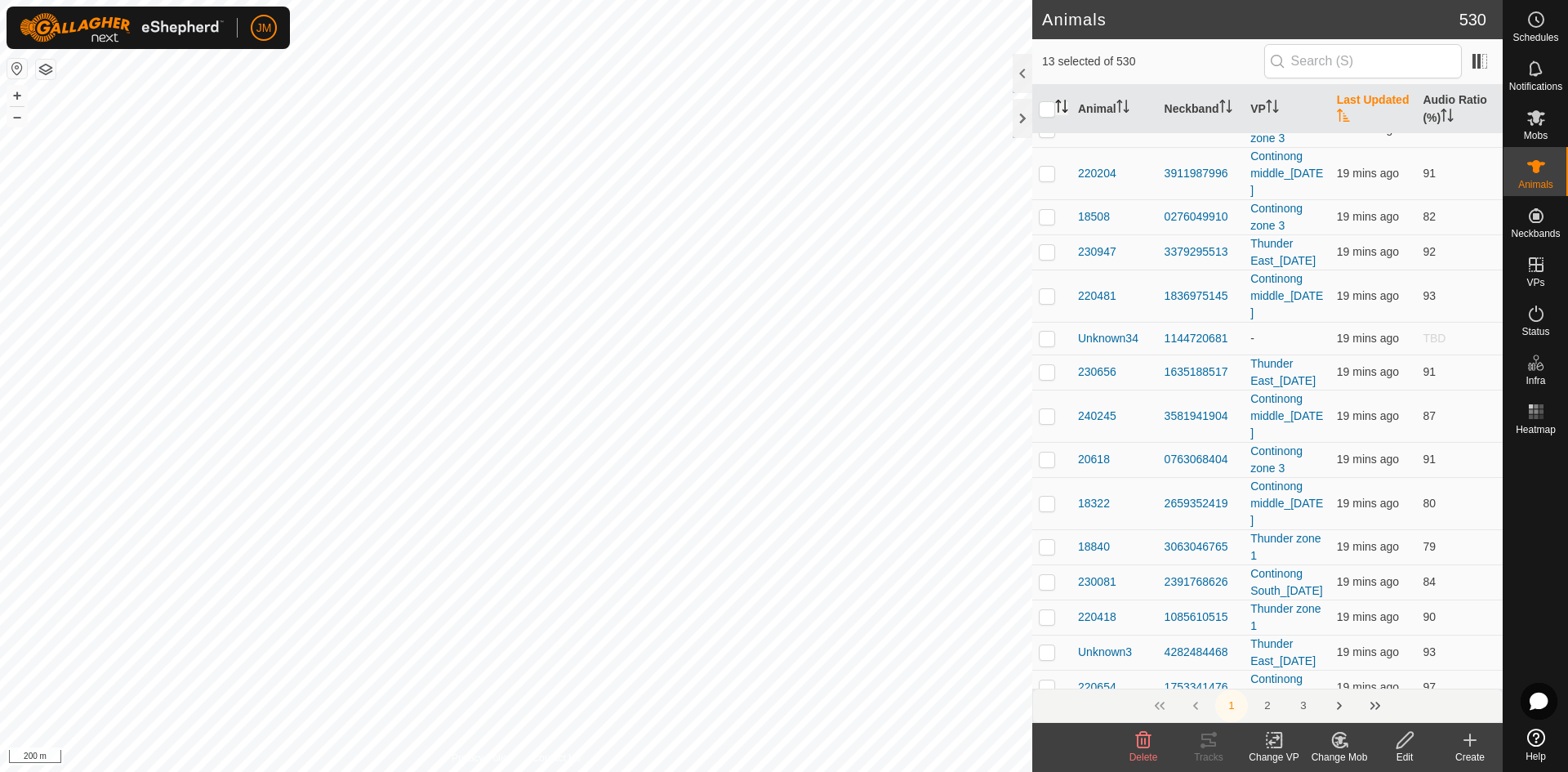
scroll to position [6960, 0]
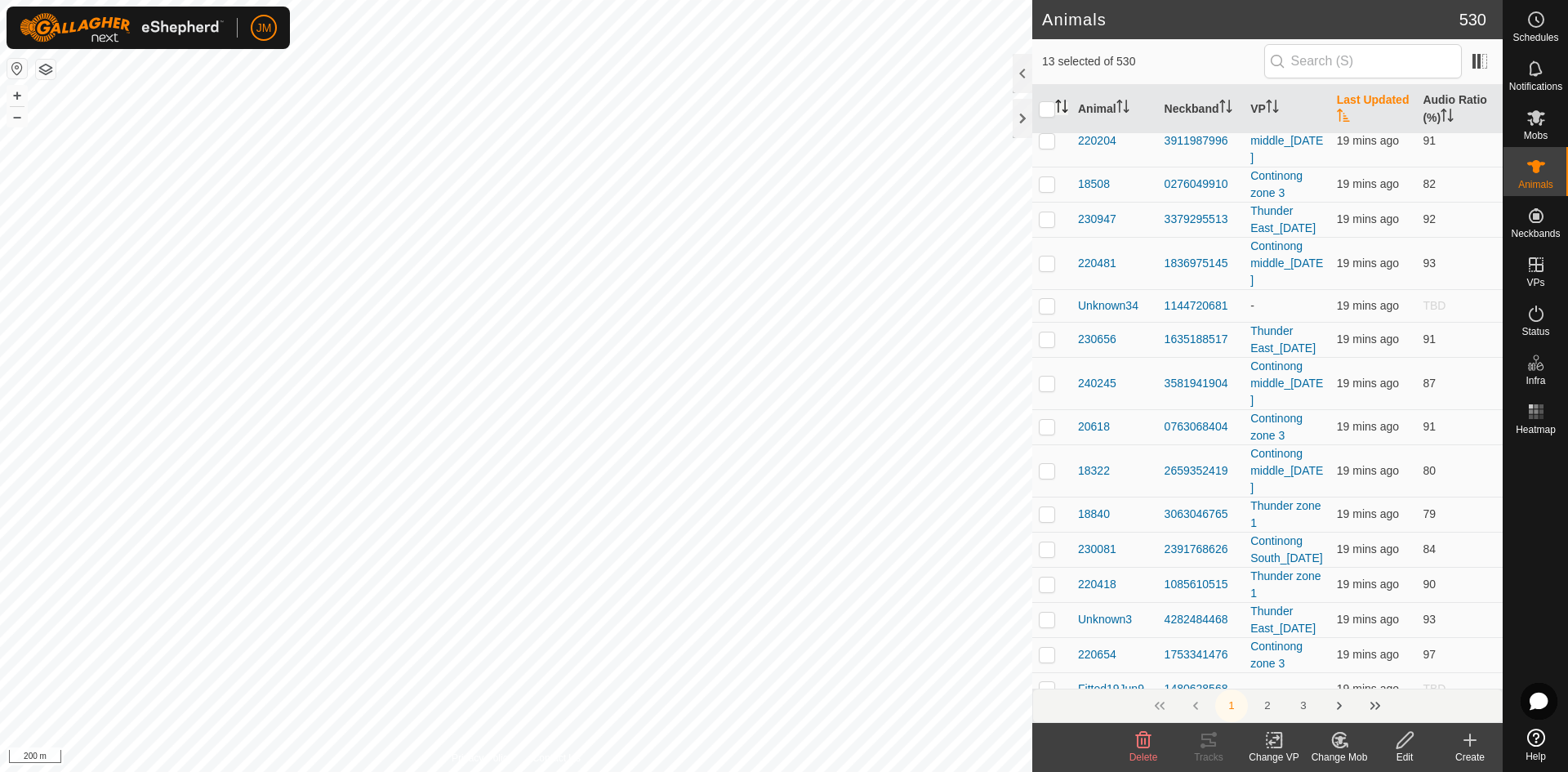
checkbox input "false"
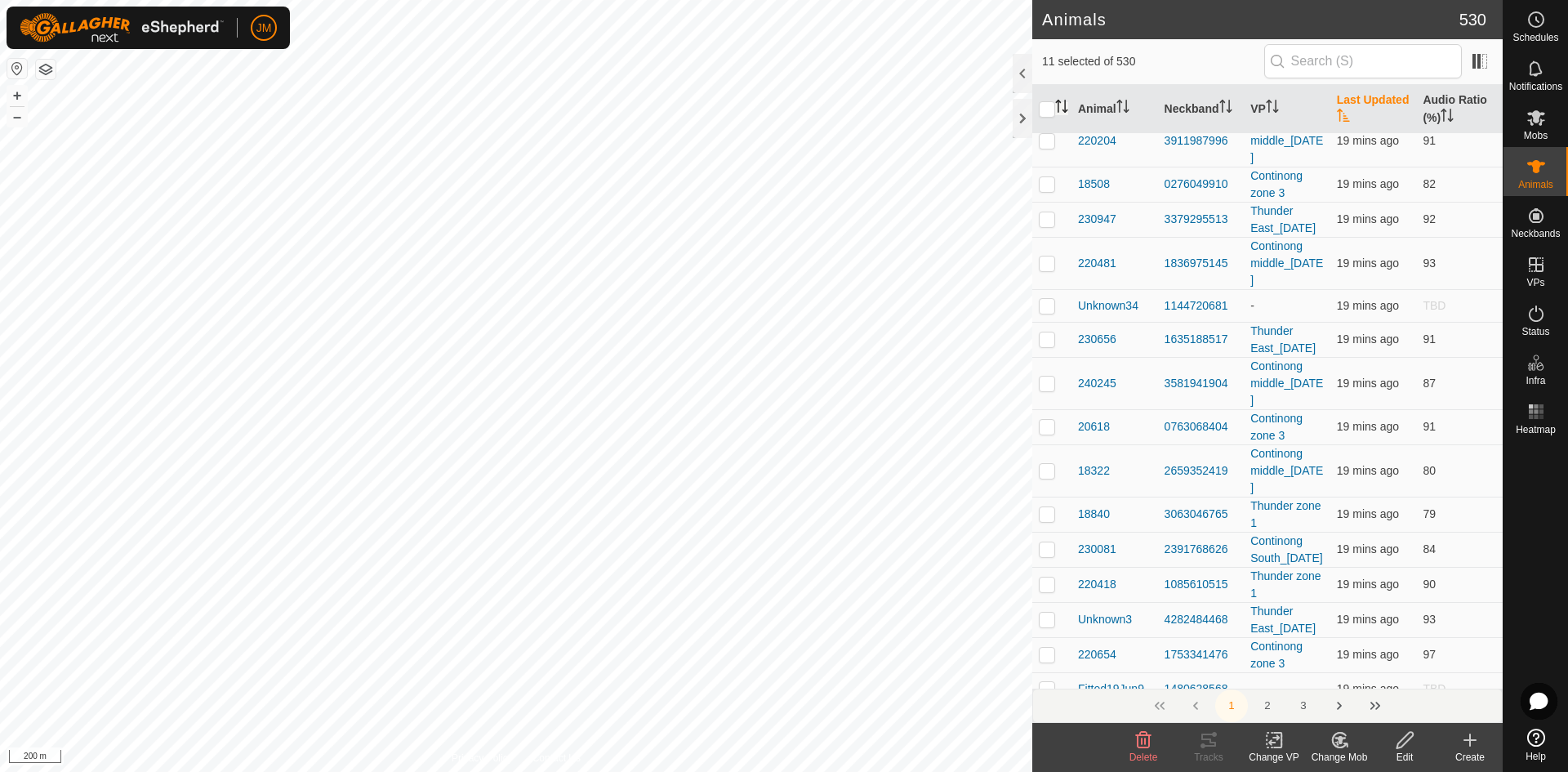
checkbox input "false"
checkbox input "true"
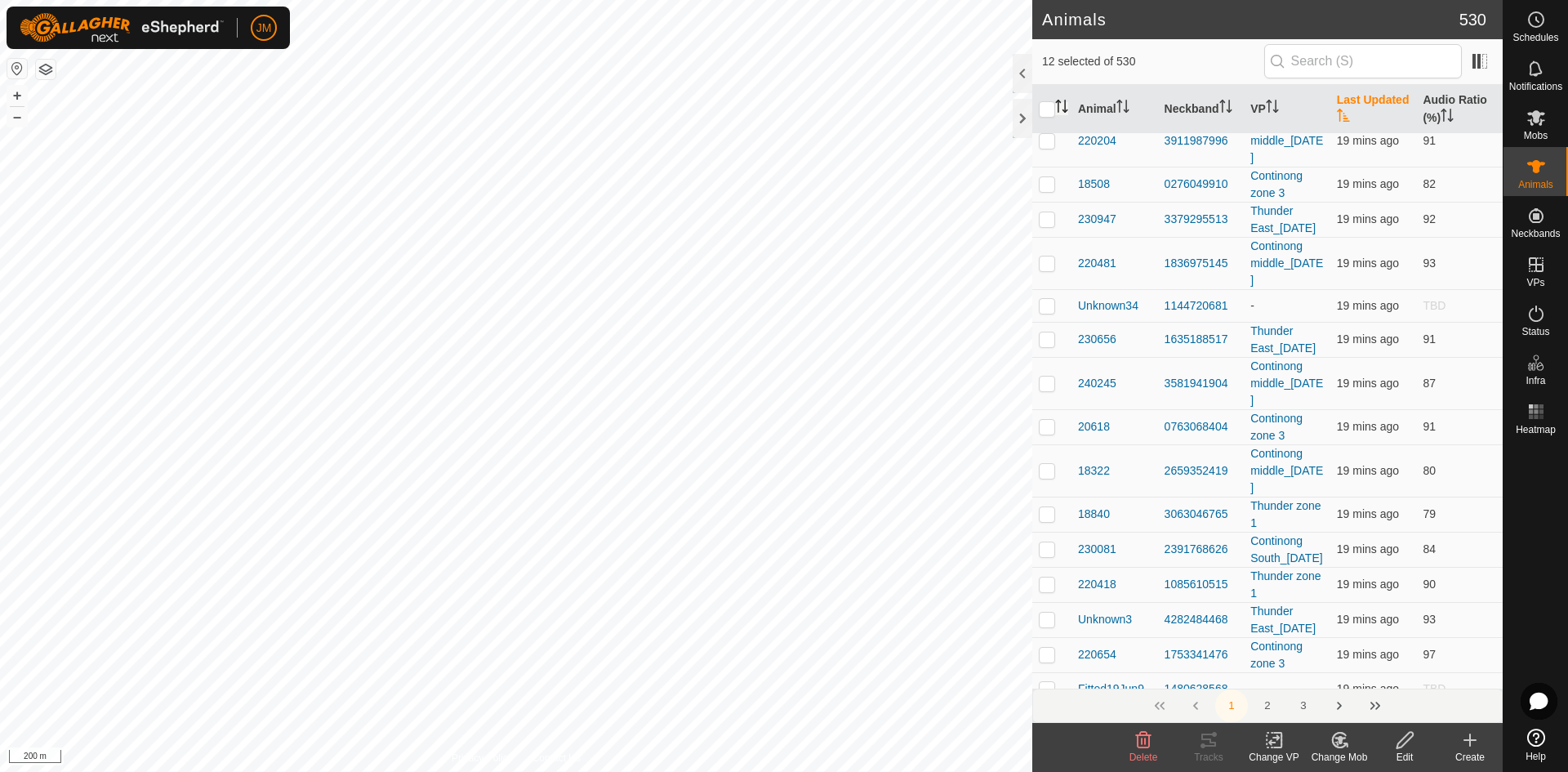
checkbox input "true"
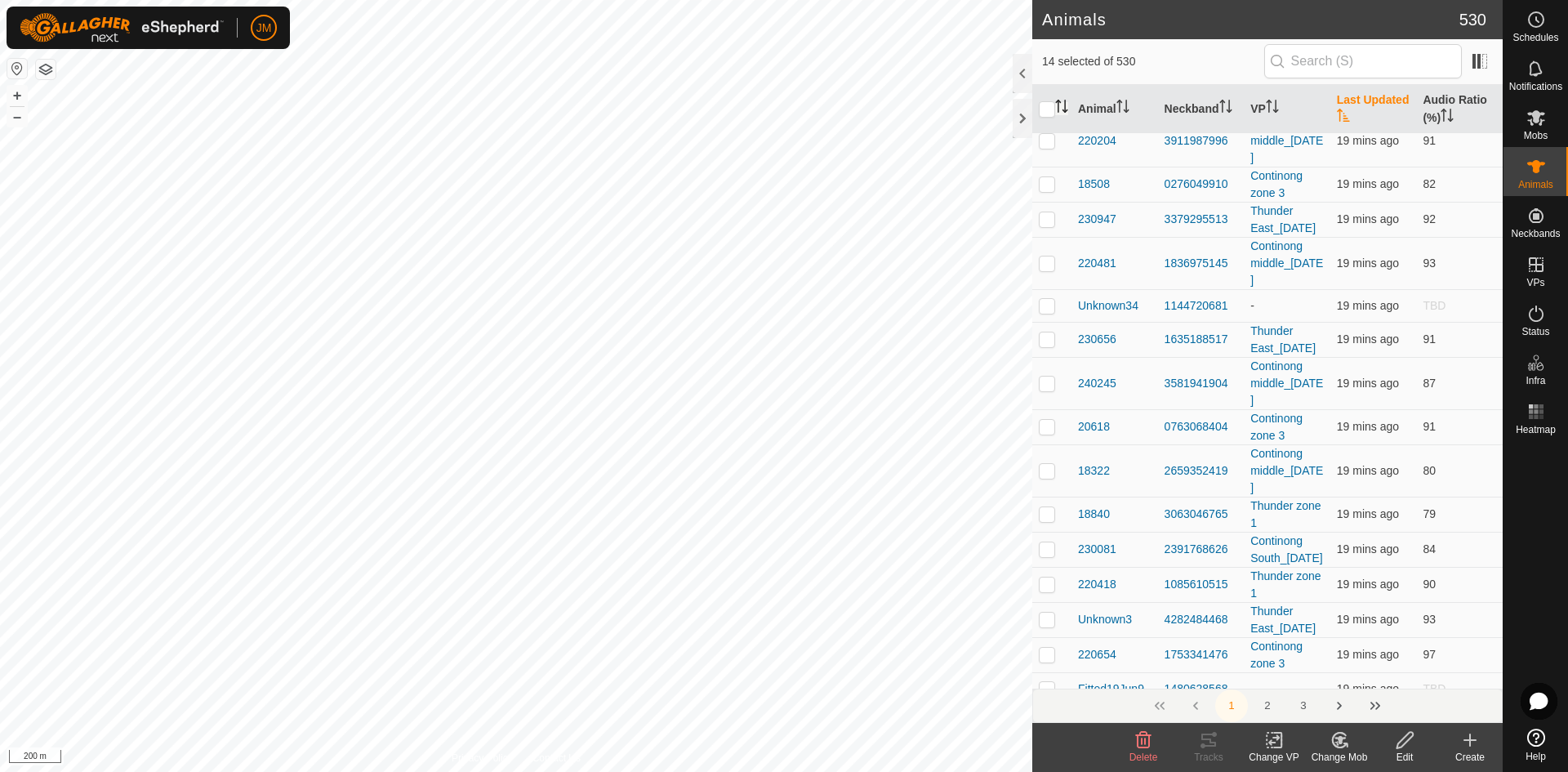
checkbox input "true"
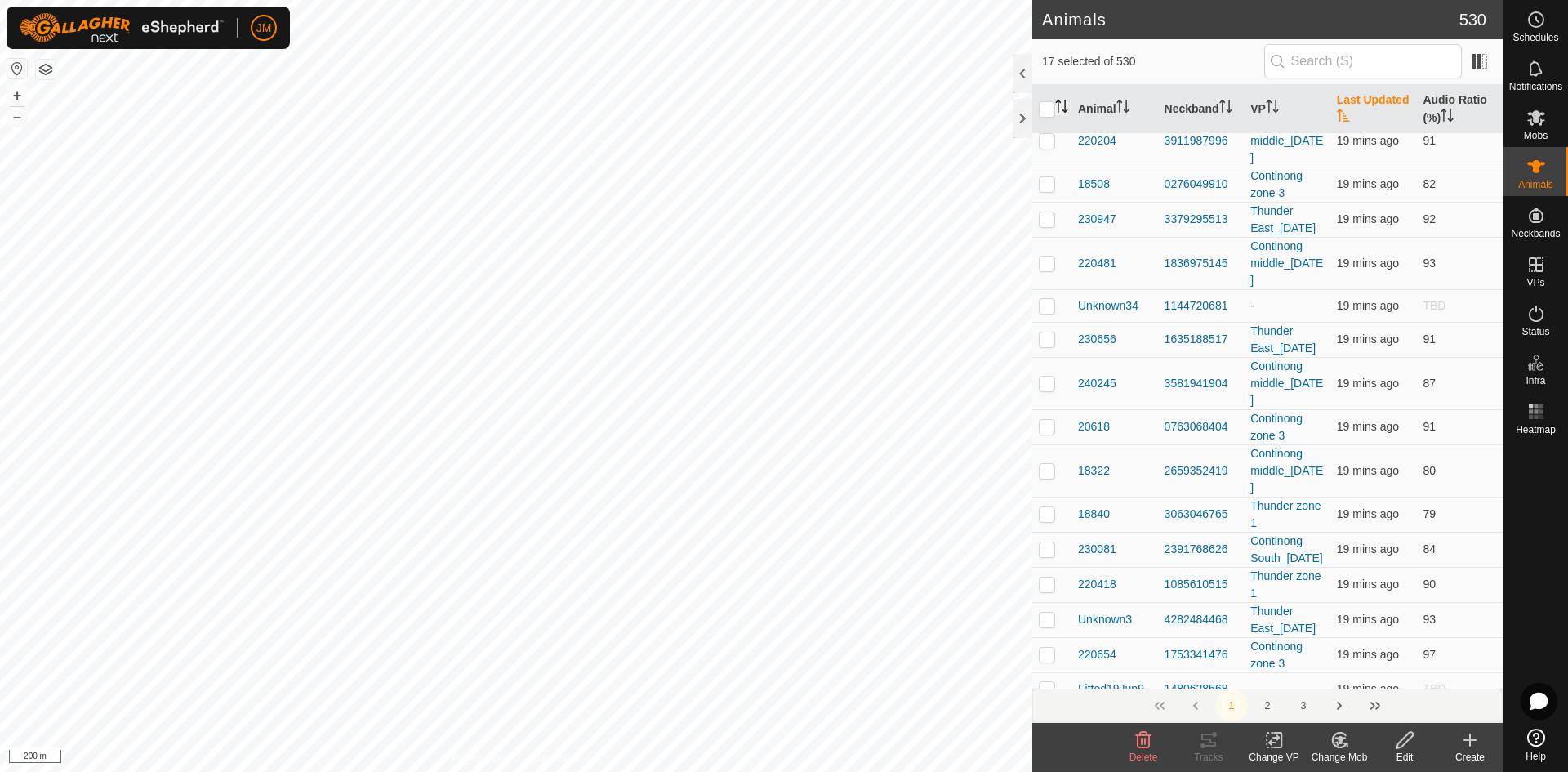
checkbox input "true"
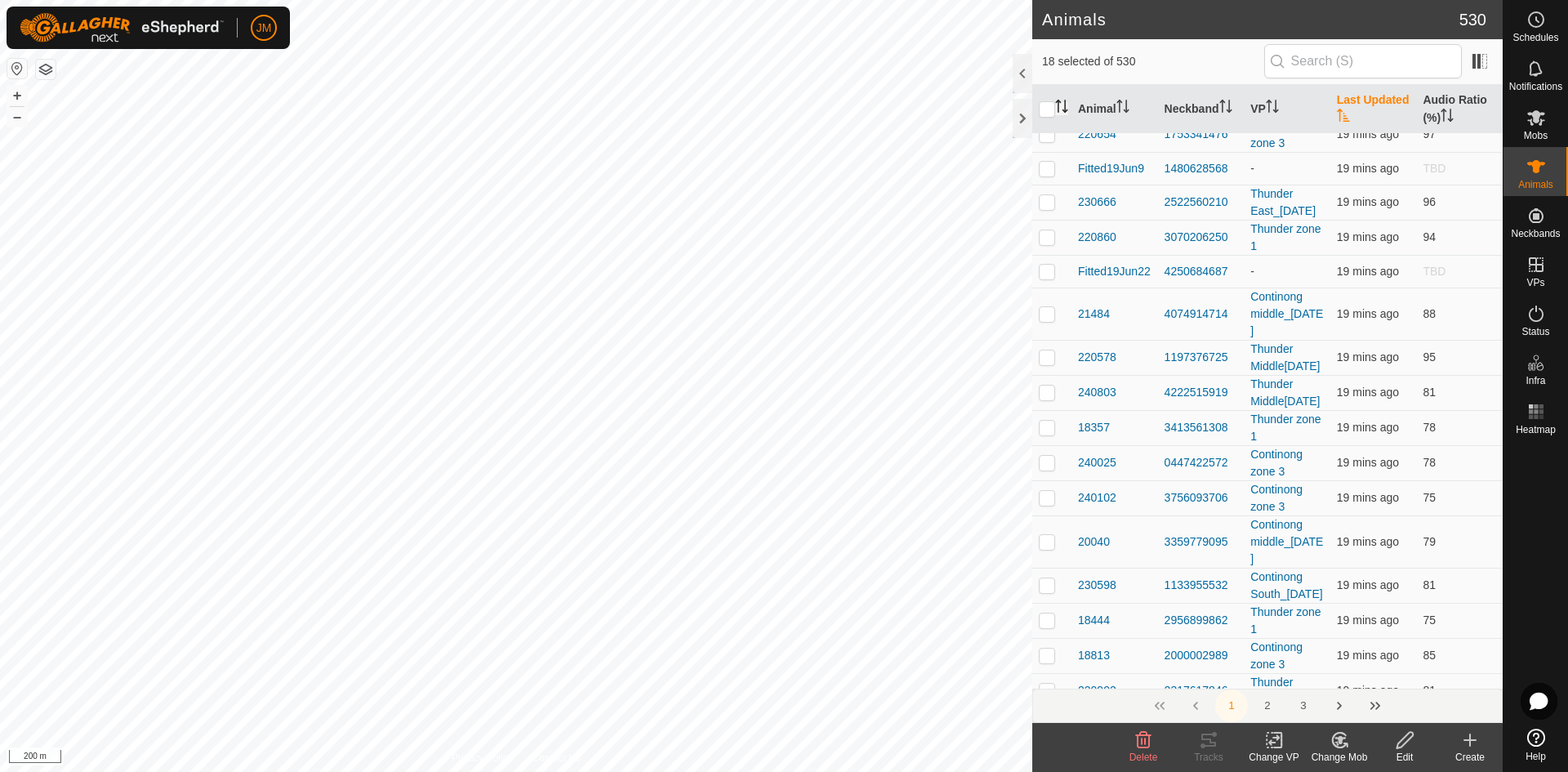
scroll to position [7483, 0]
checkbox input "true"
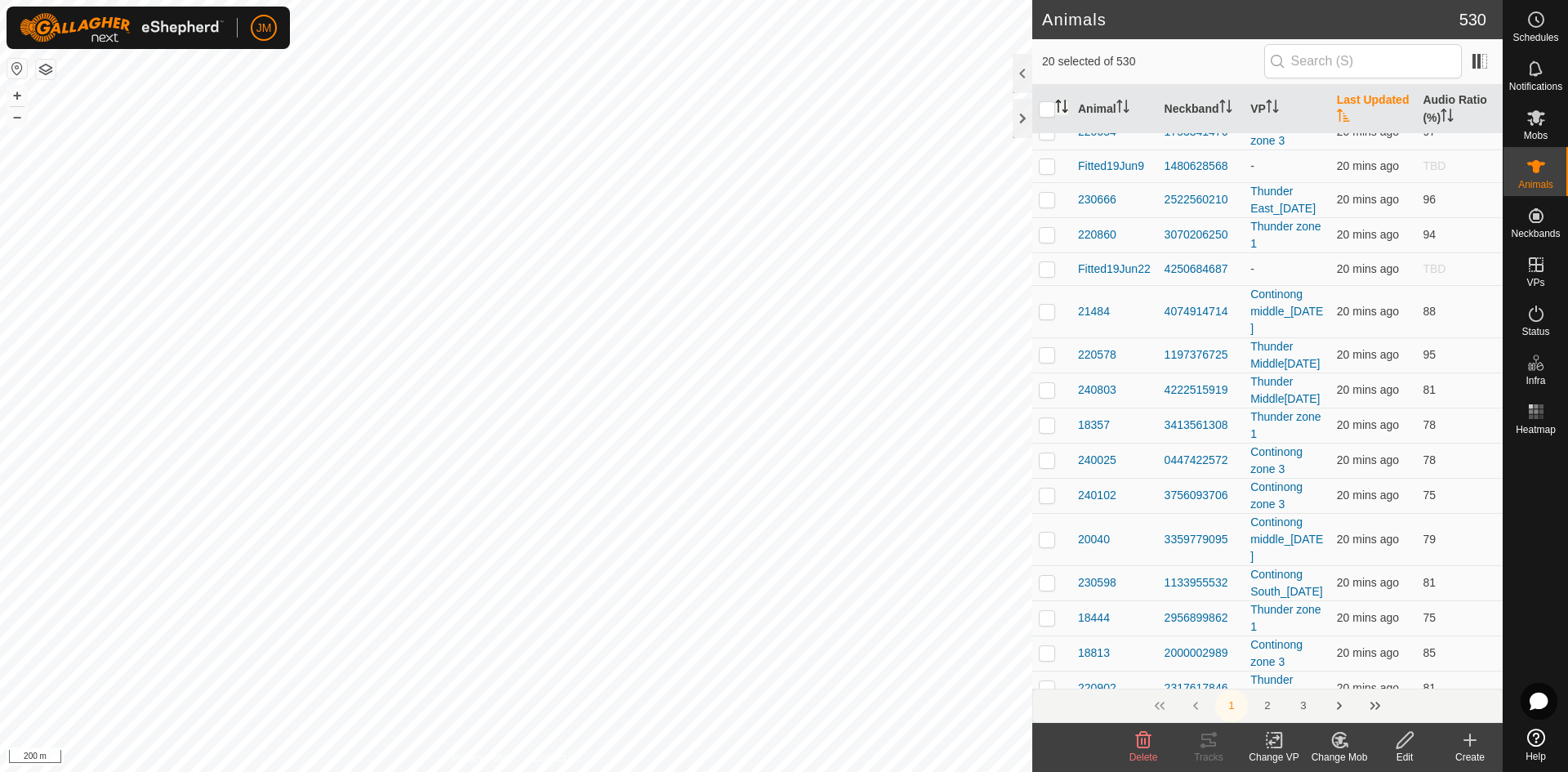
checkbox input "true"
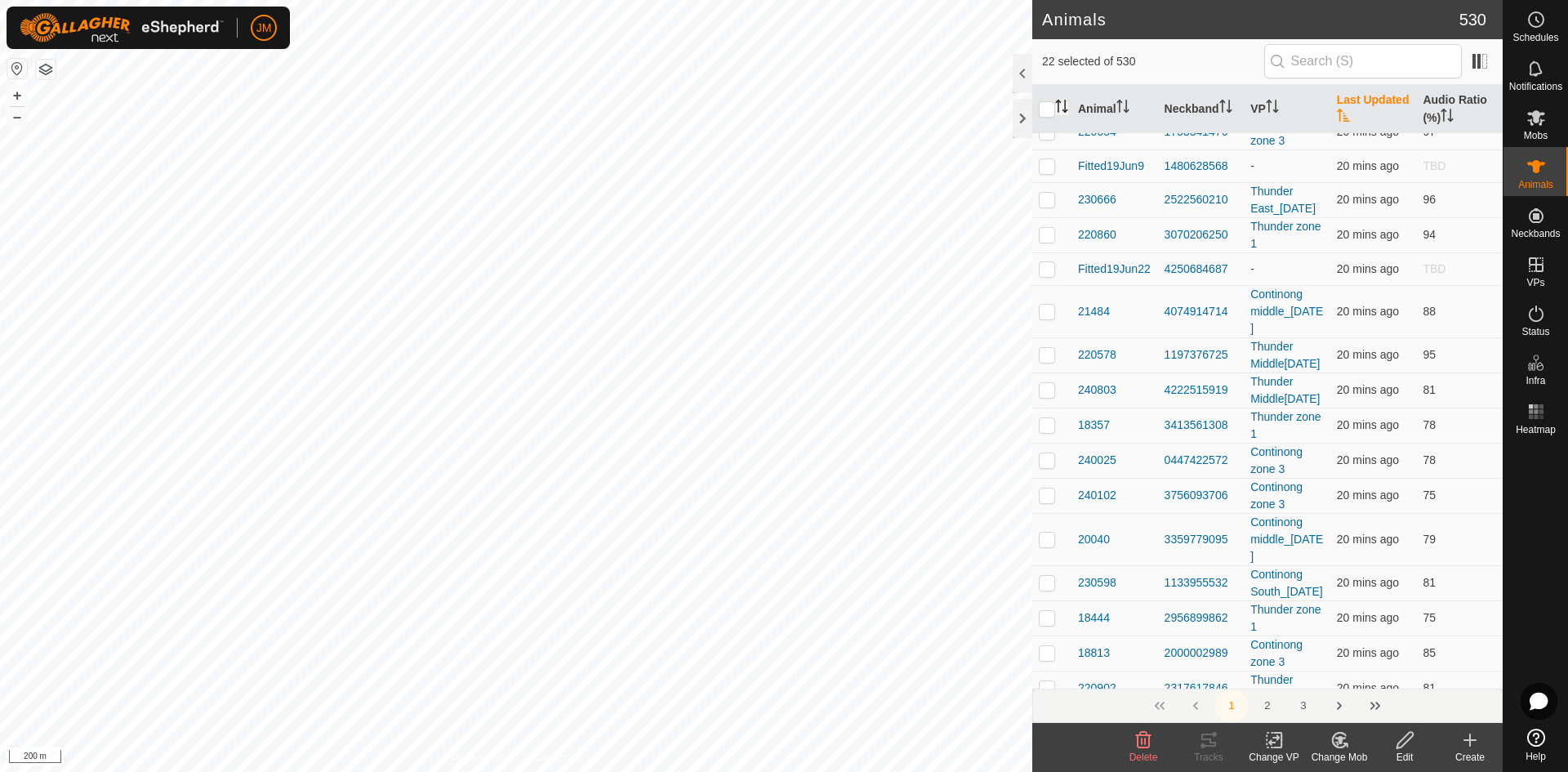
checkbox input "true"
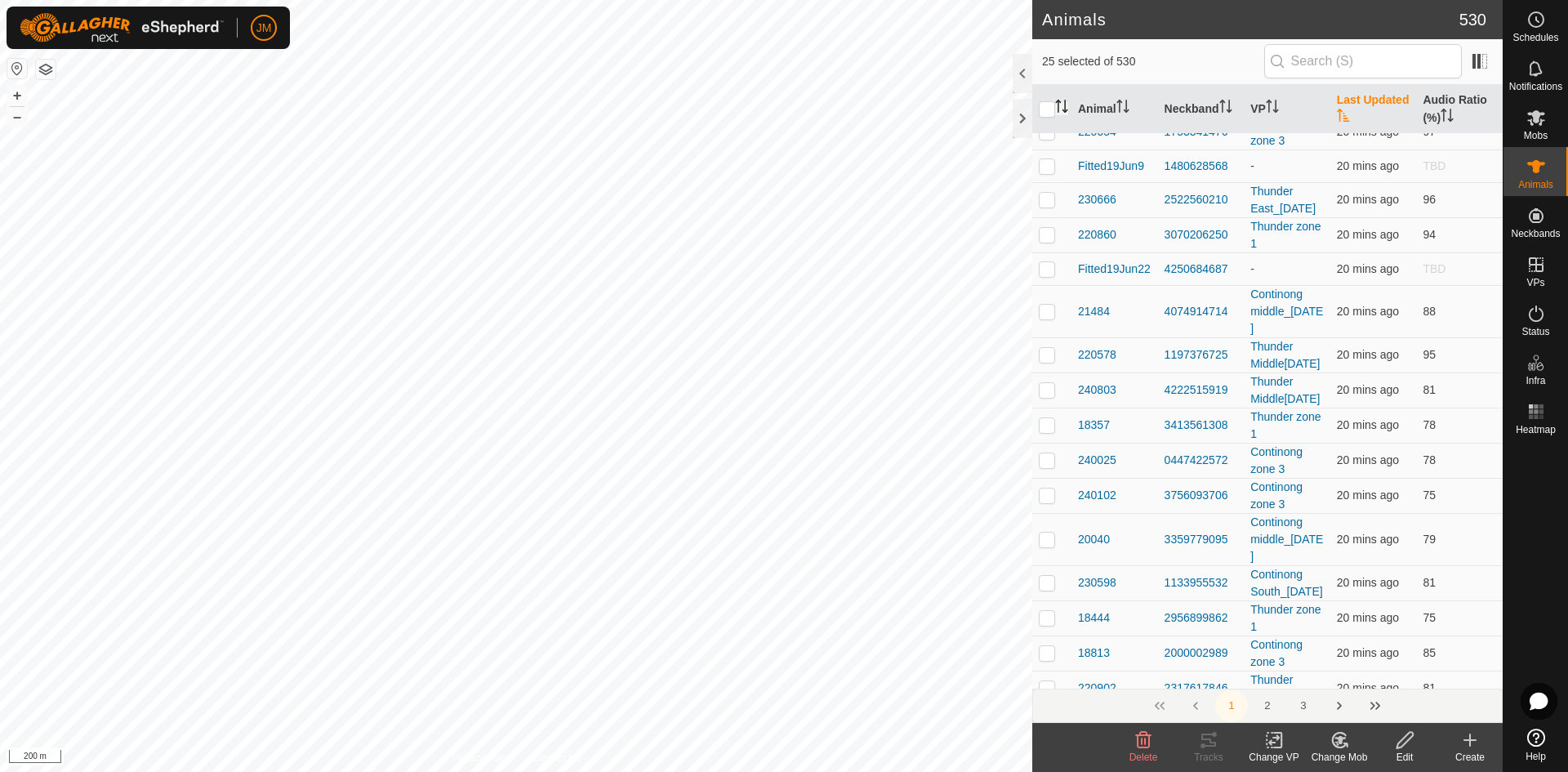
checkbox input "true"
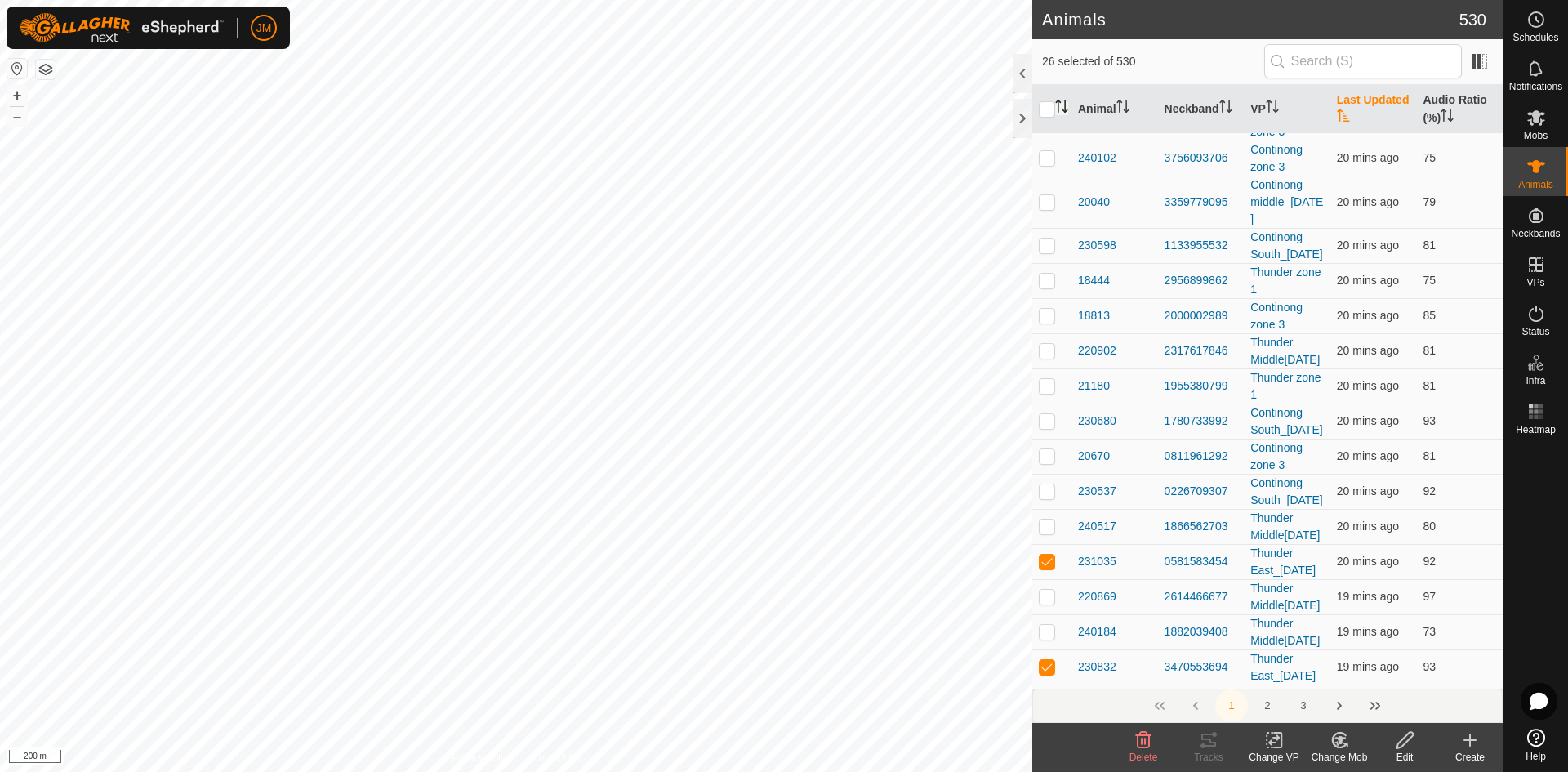
scroll to position [7864, 0]
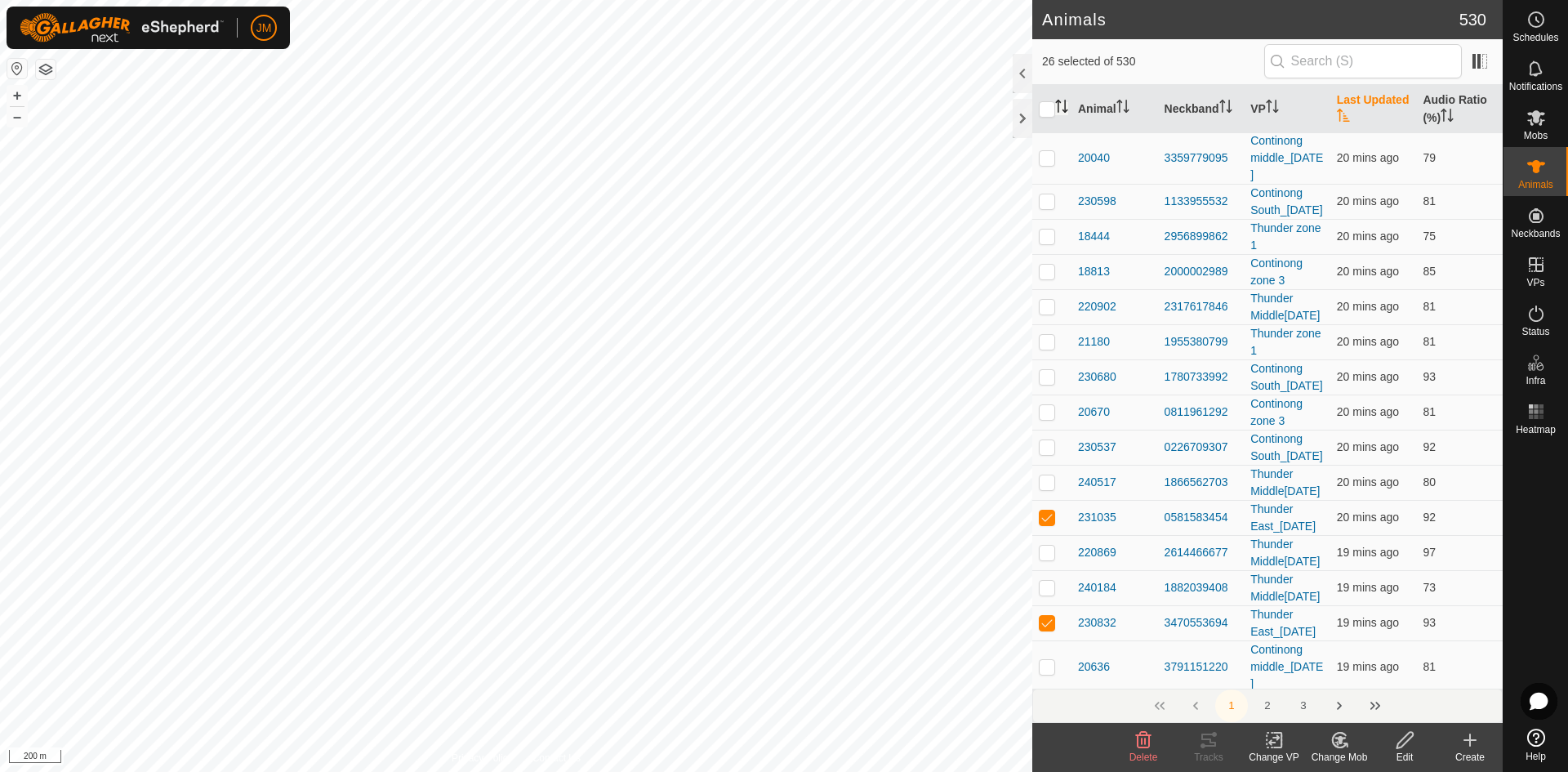
checkbox input "true"
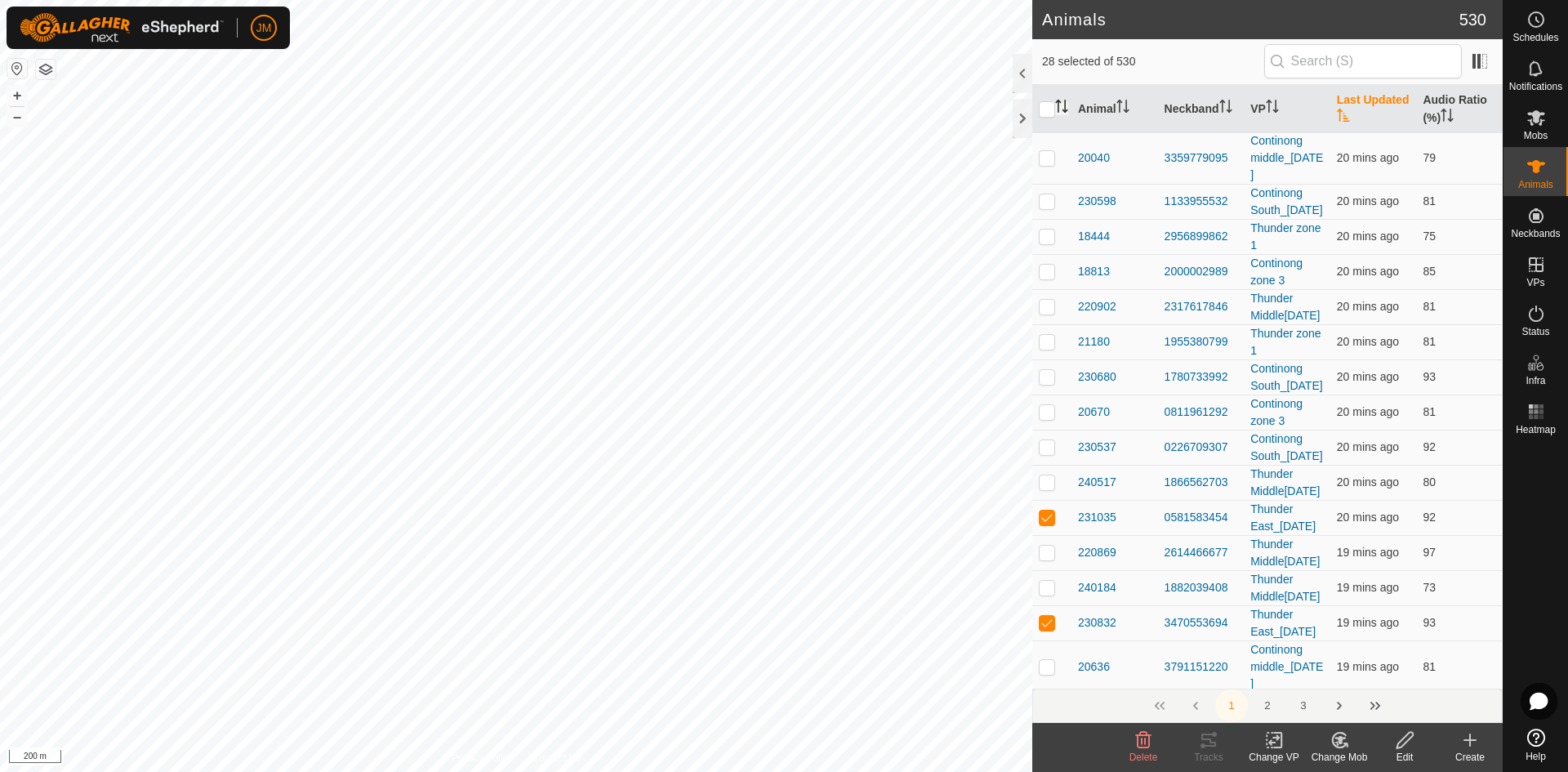
checkbox input "true"
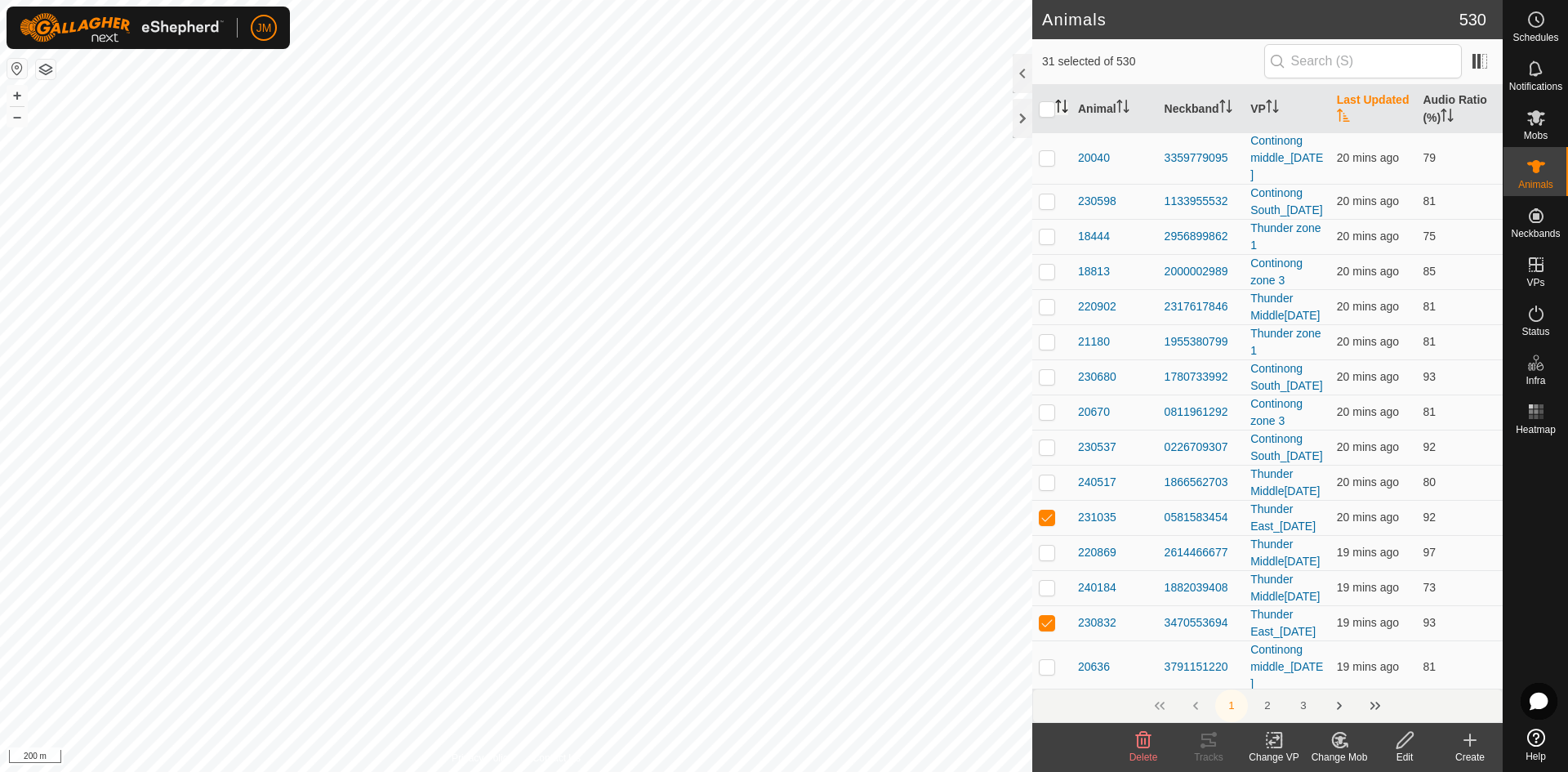
checkbox input "true"
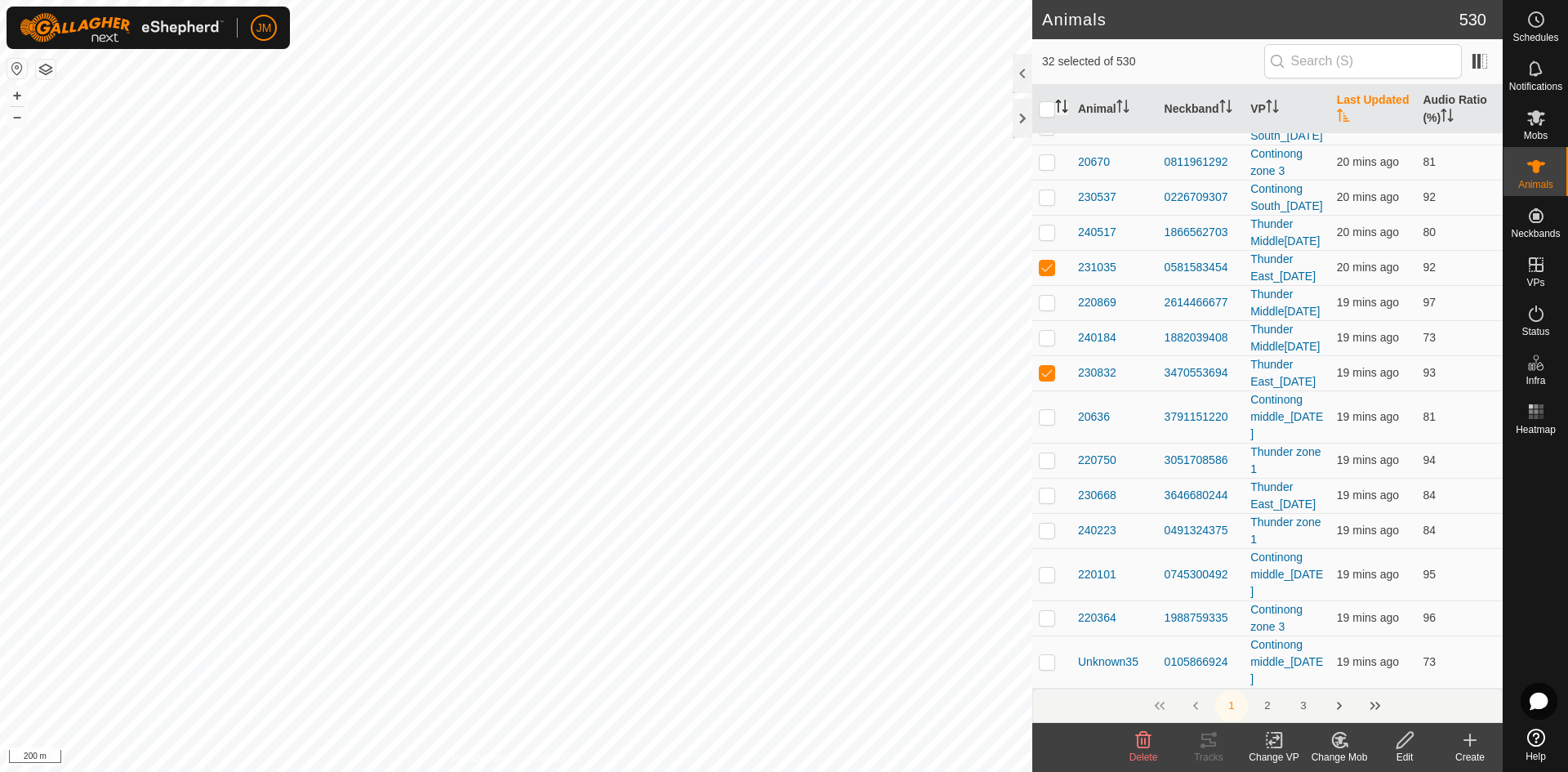
scroll to position [8169, 0]
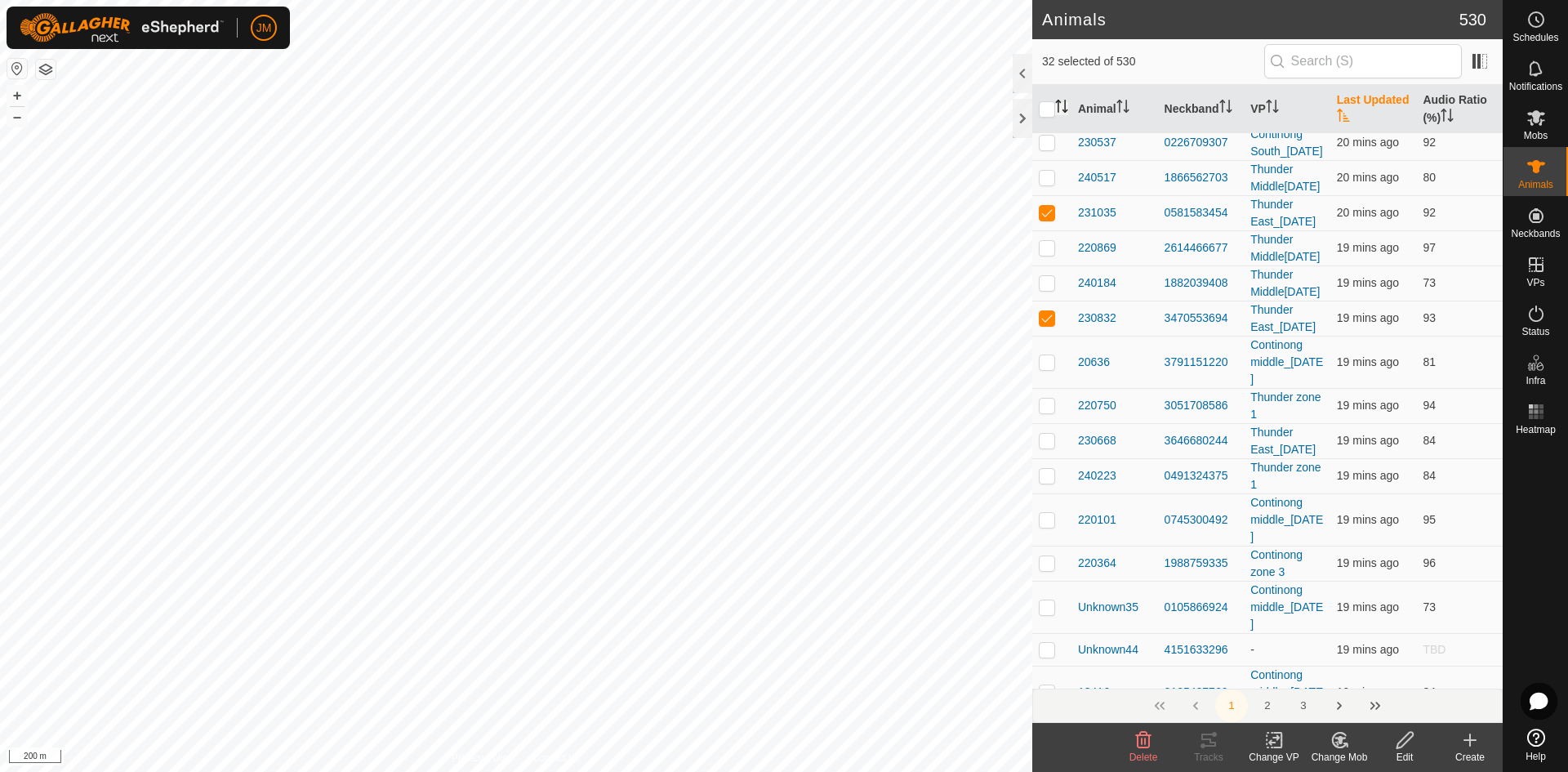
checkbox input "true"
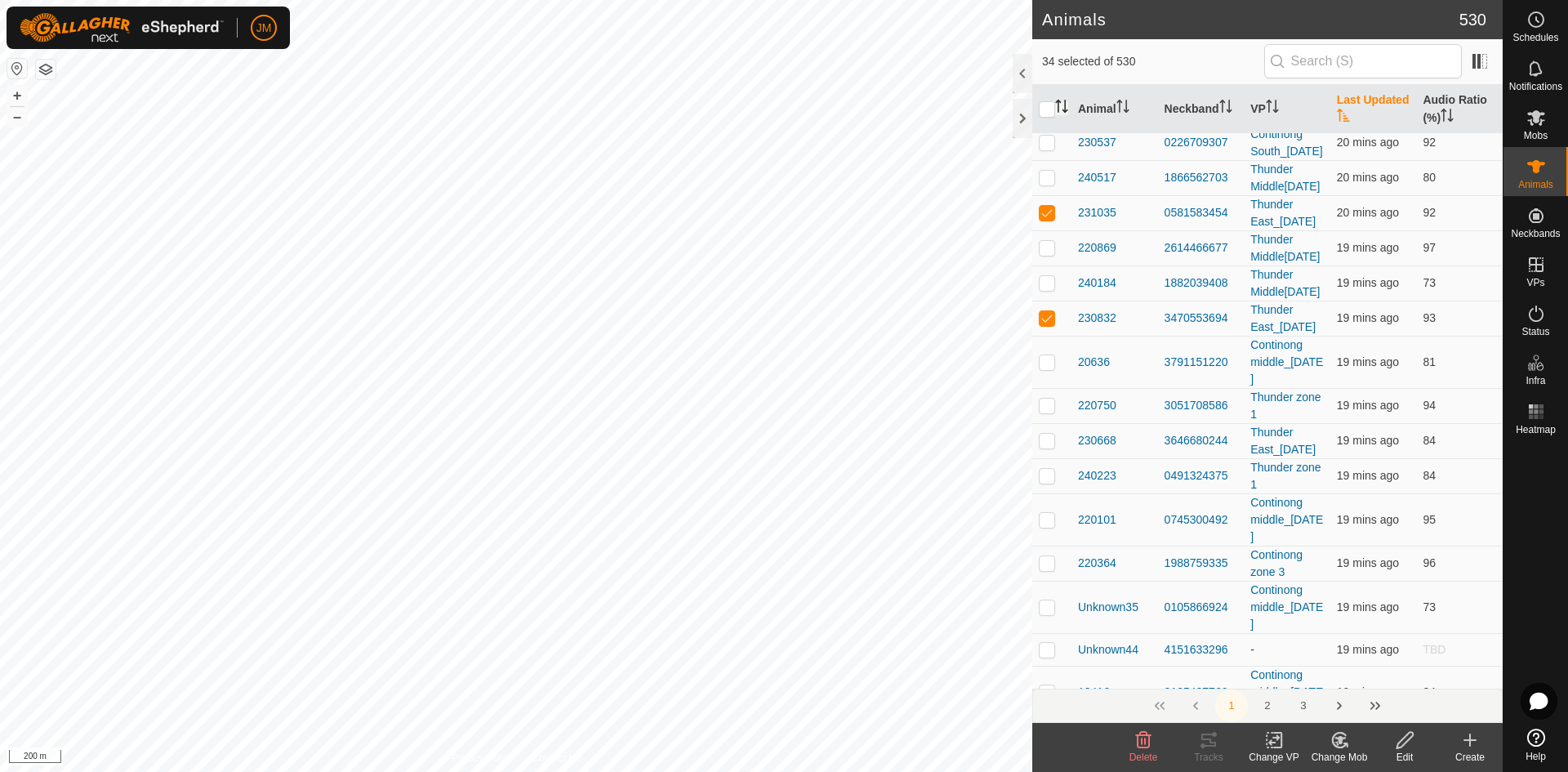
checkbox input "true"
click at [24, 113] on button "–" at bounding box center [17, 117] width 20 height 20
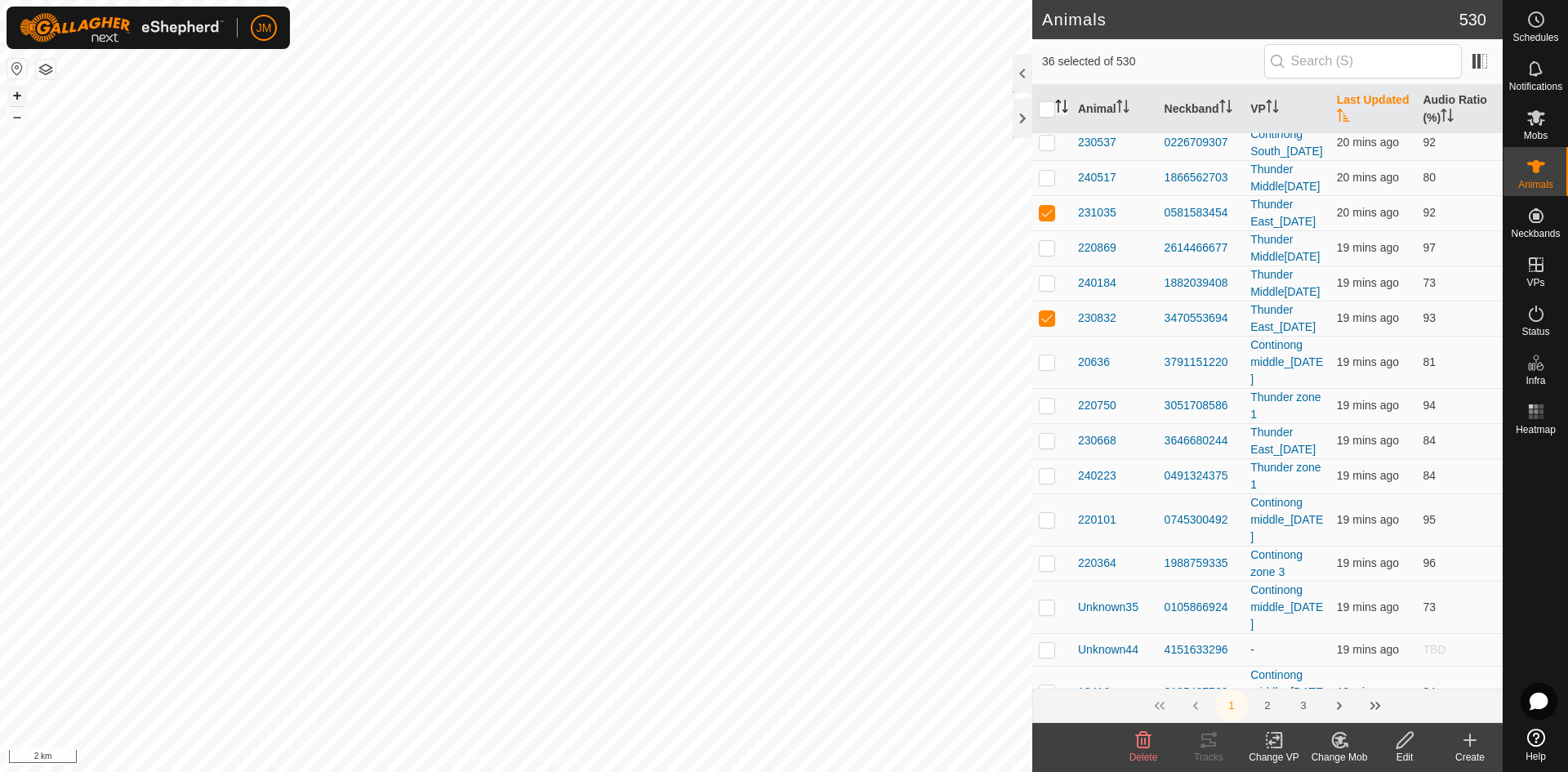
click at [21, 95] on button "+" at bounding box center [17, 95] width 20 height 20
checkbox input "false"
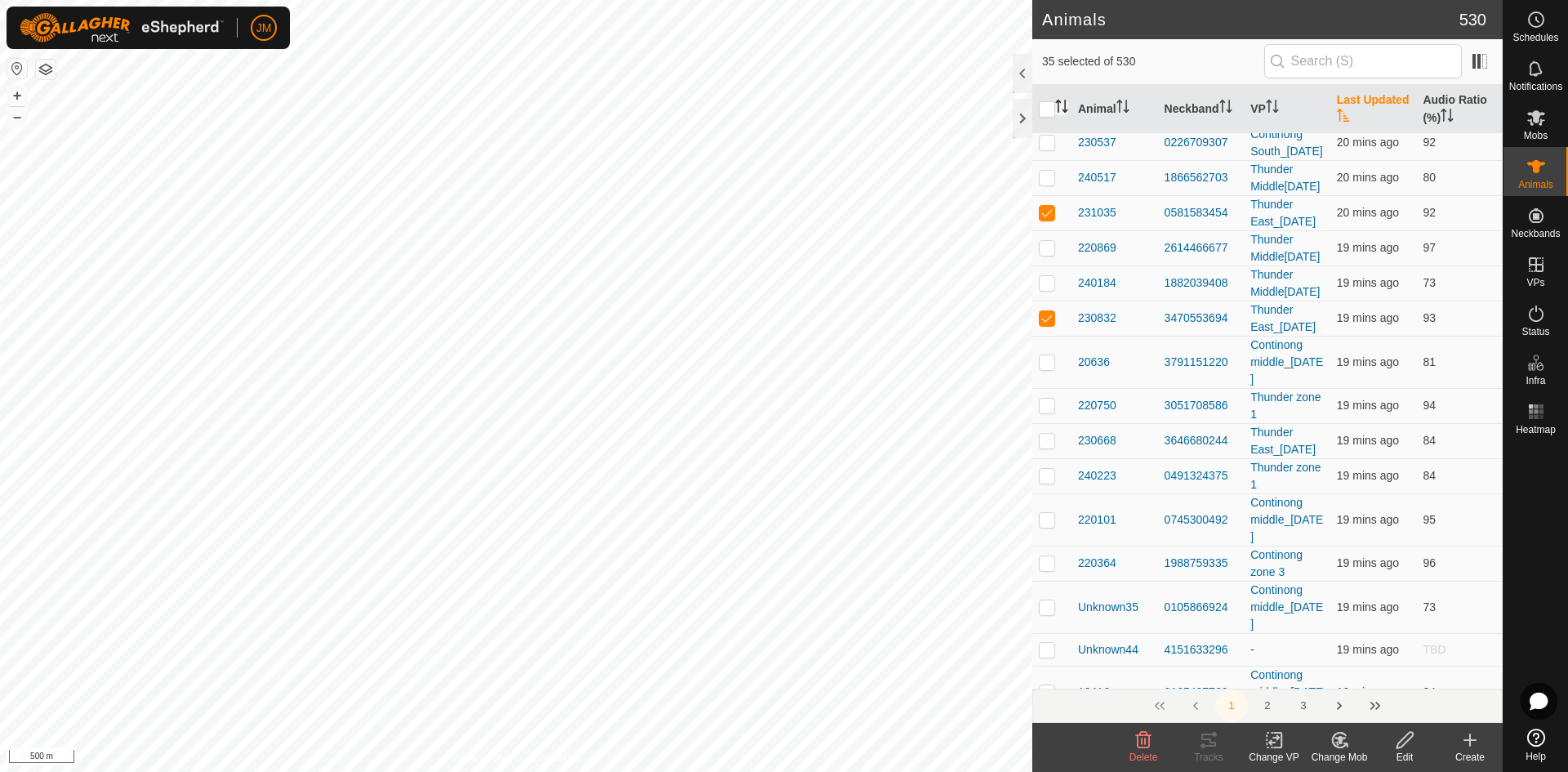
checkbox input "false"
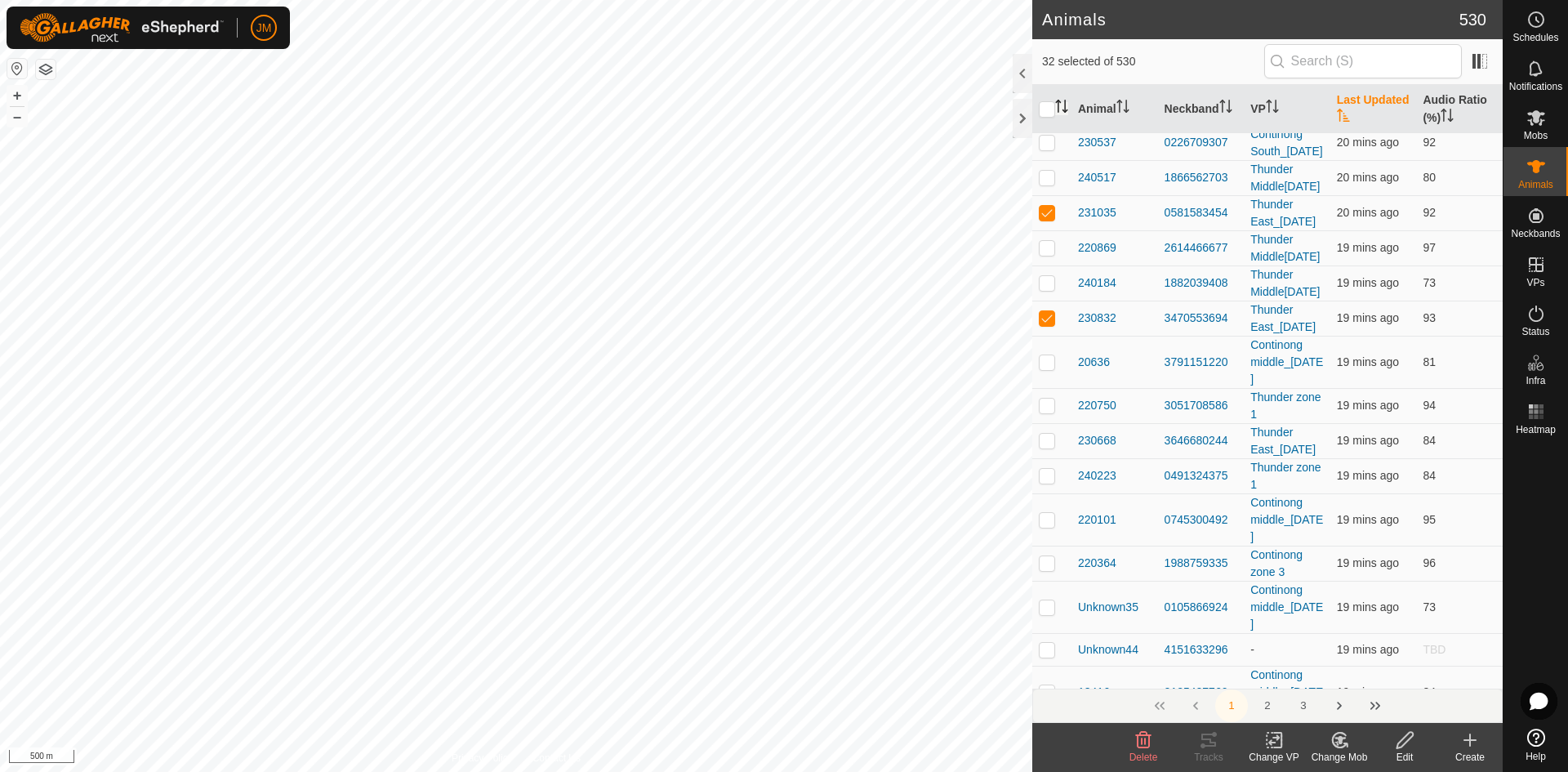
checkbox input "false"
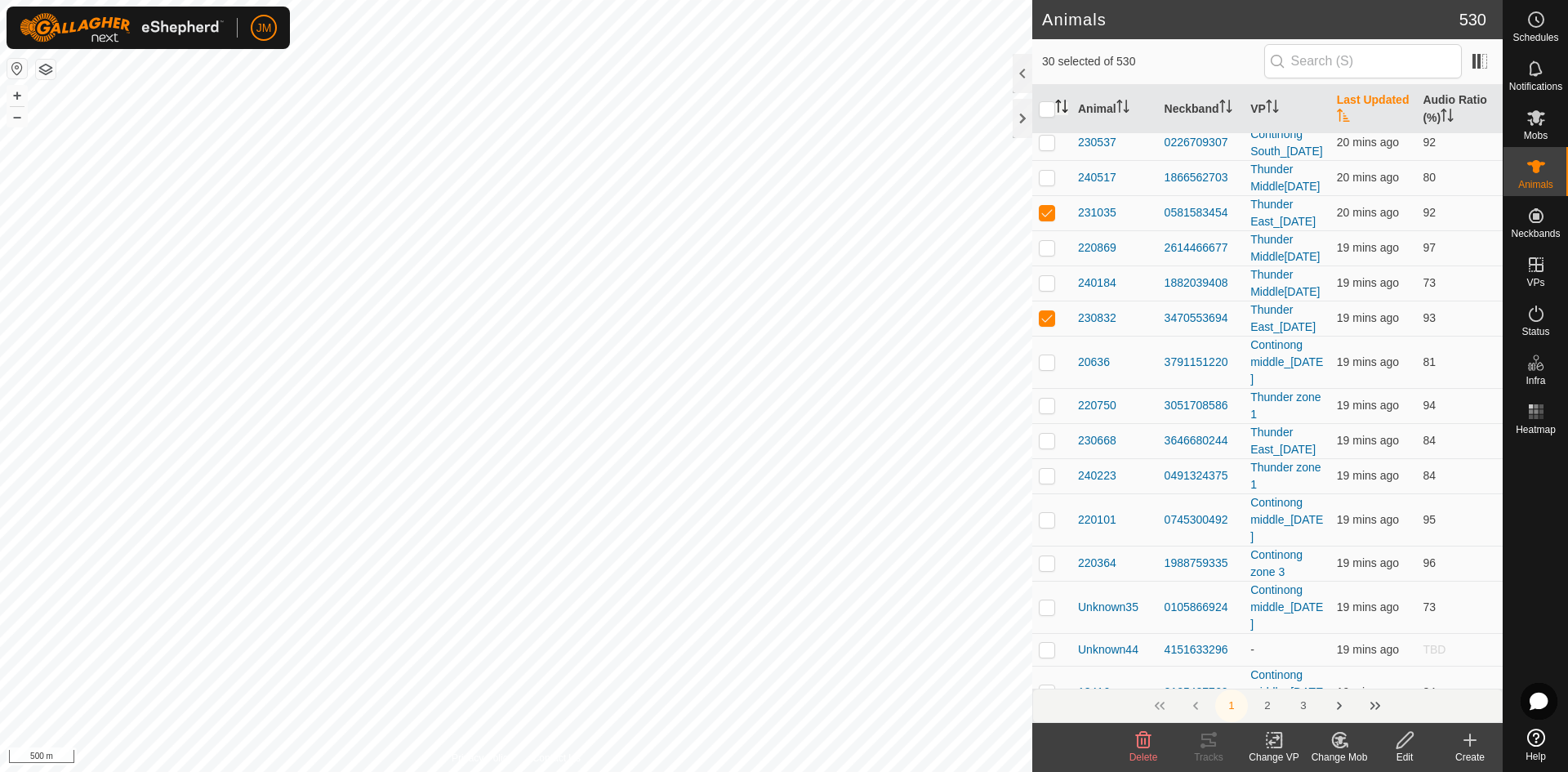
checkbox input "false"
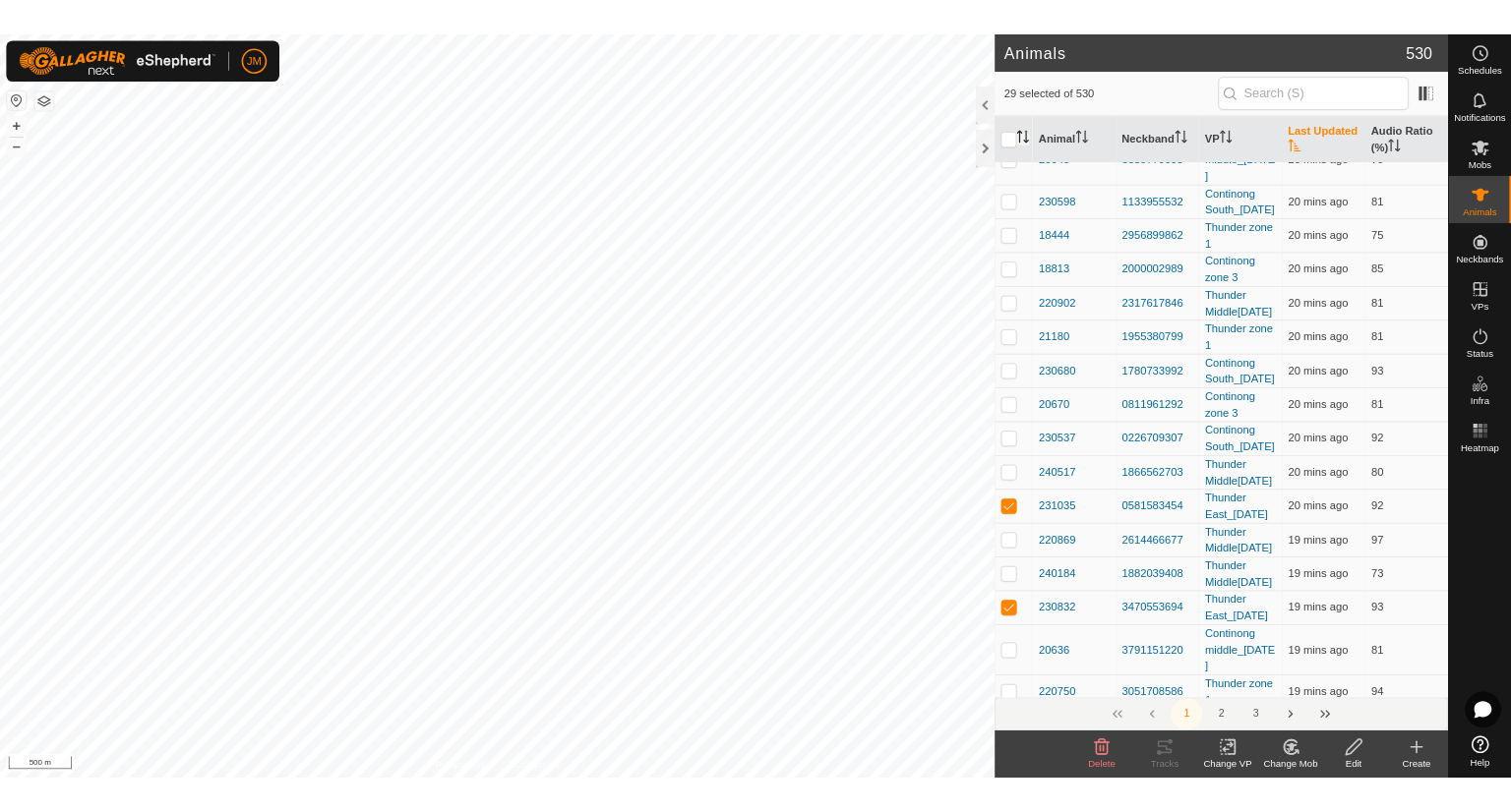
scroll to position [9474, 0]
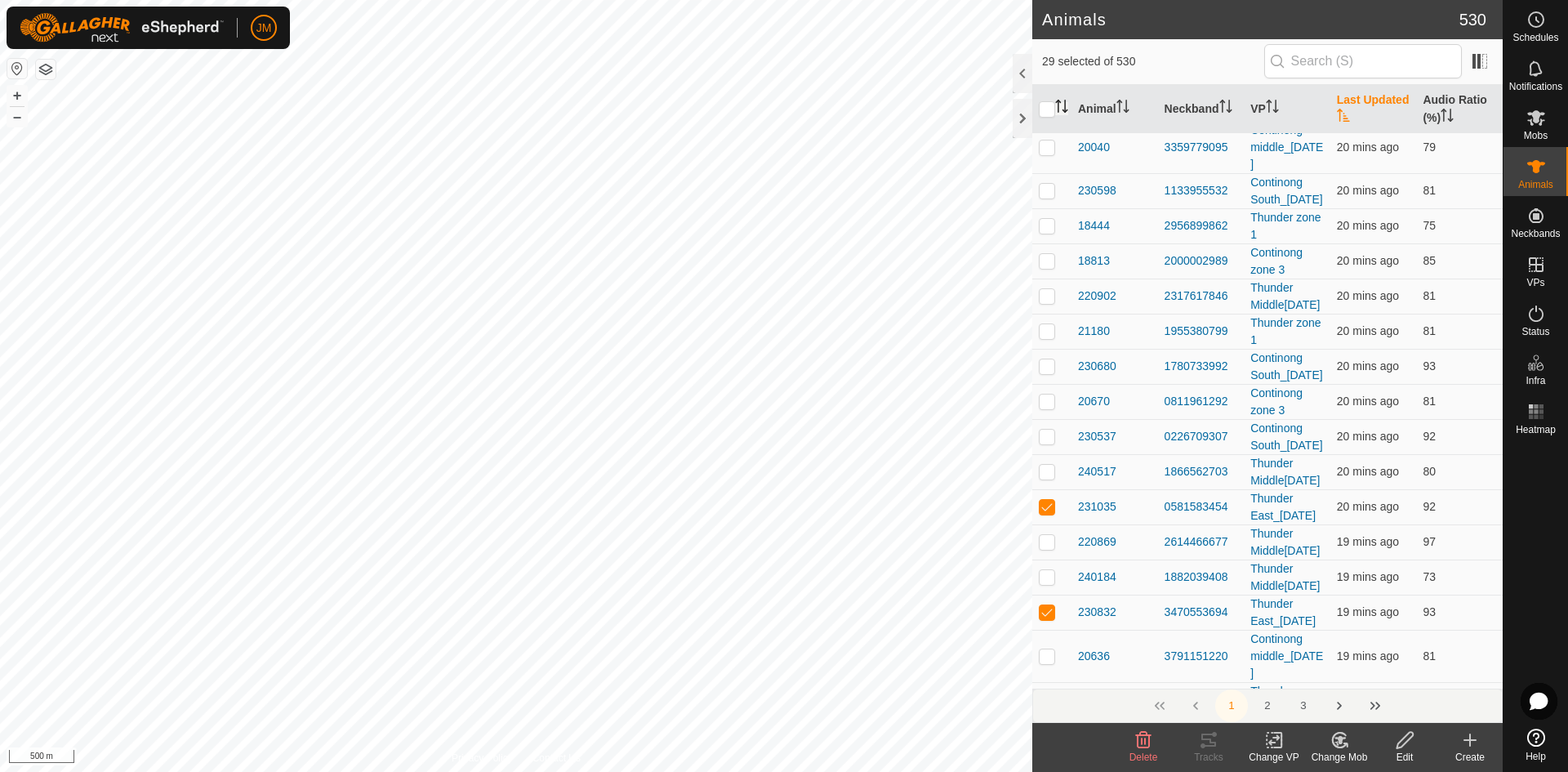
checkbox input "false"
checkbox input "true"
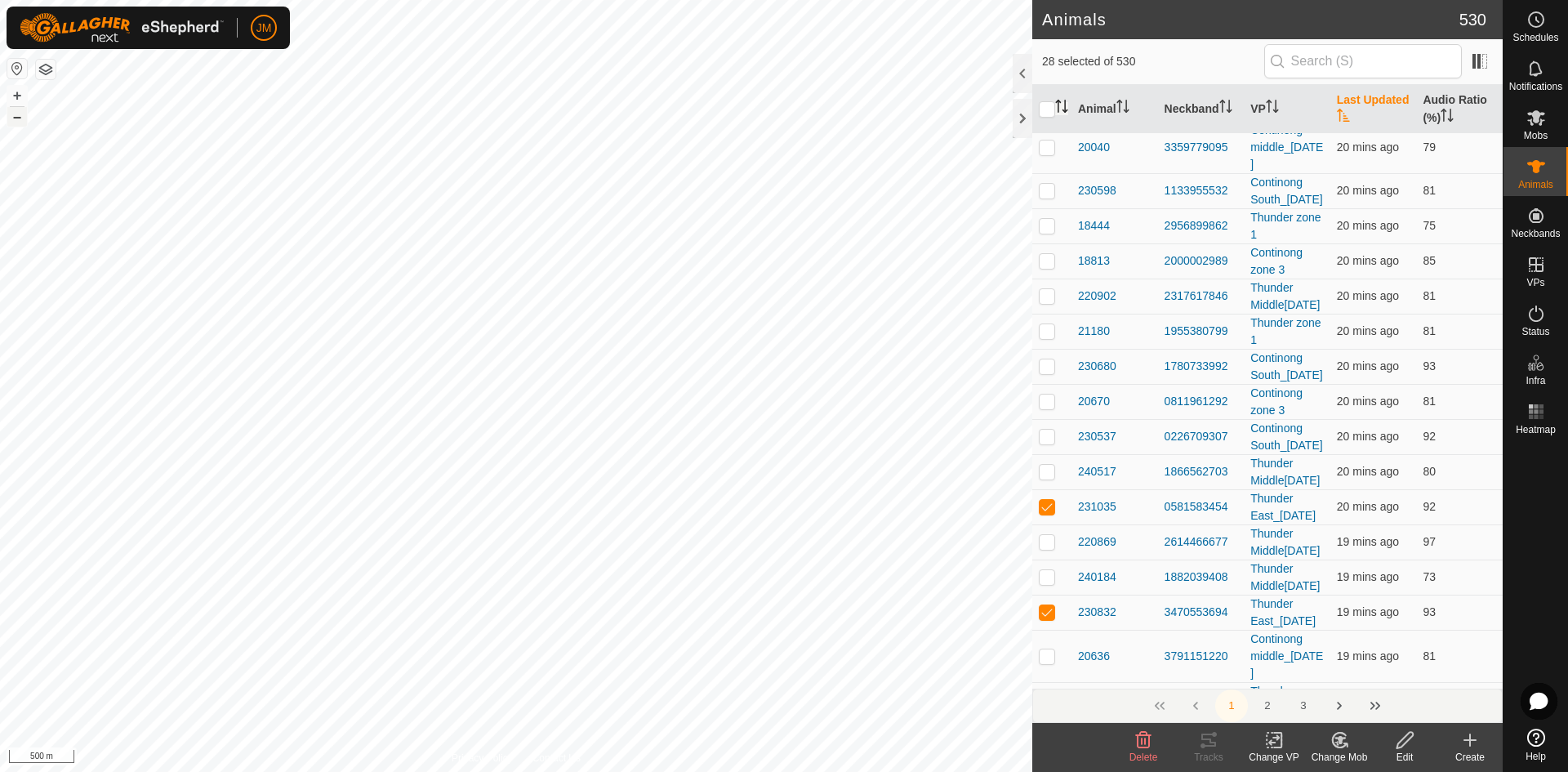
click at [16, 115] on button "–" at bounding box center [17, 117] width 20 height 20
click at [17, 90] on button "+" at bounding box center [17, 95] width 20 height 20
click at [1020, 122] on div at bounding box center [1023, 118] width 20 height 39
